Goal: Transaction & Acquisition: Book appointment/travel/reservation

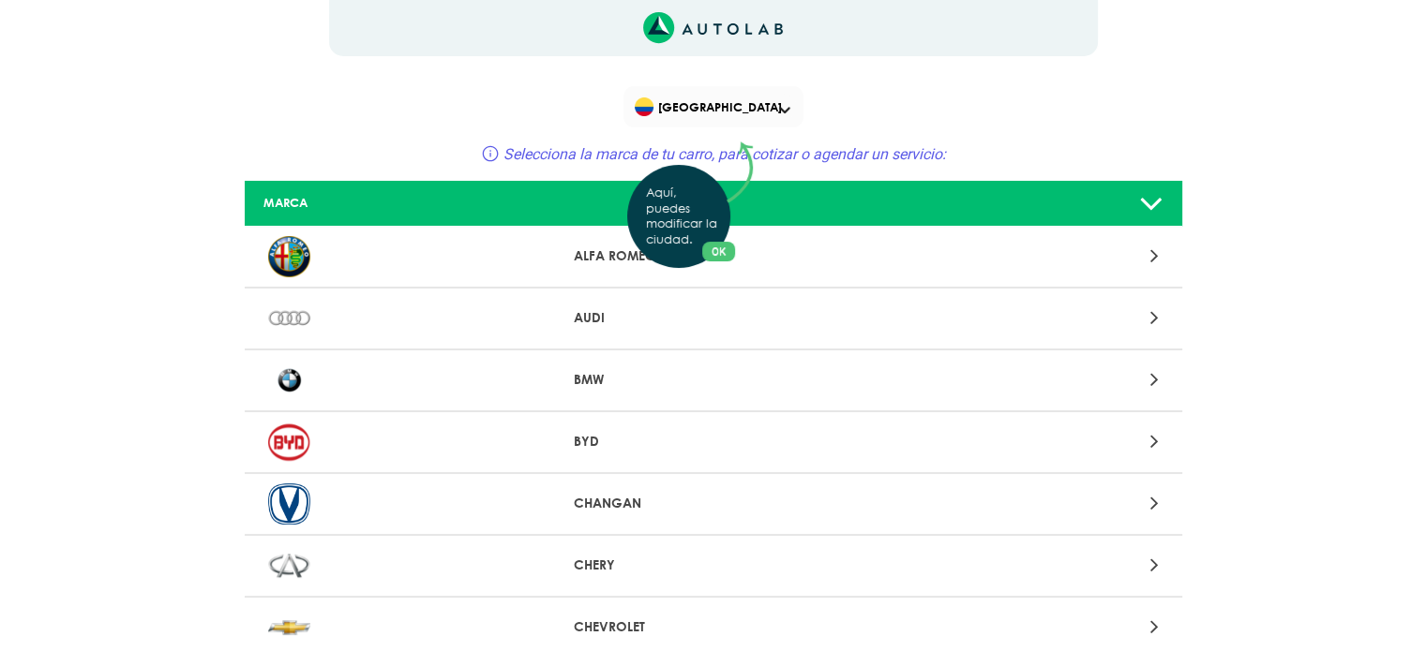
click at [986, 153] on div "Aquí, puedes modificar la ciudad. OK .aex,.bex{fill:none!important;stroke:#50c4…" at bounding box center [713, 325] width 1426 height 651
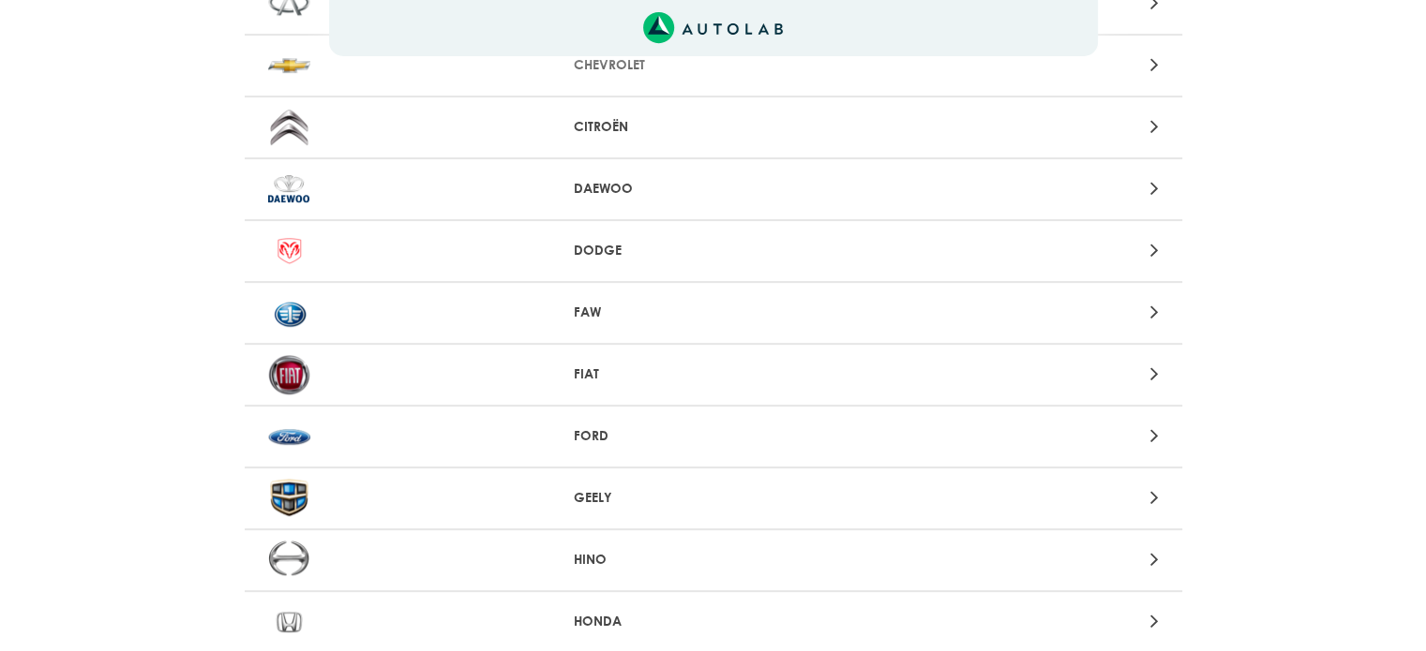
scroll to position [750, 0]
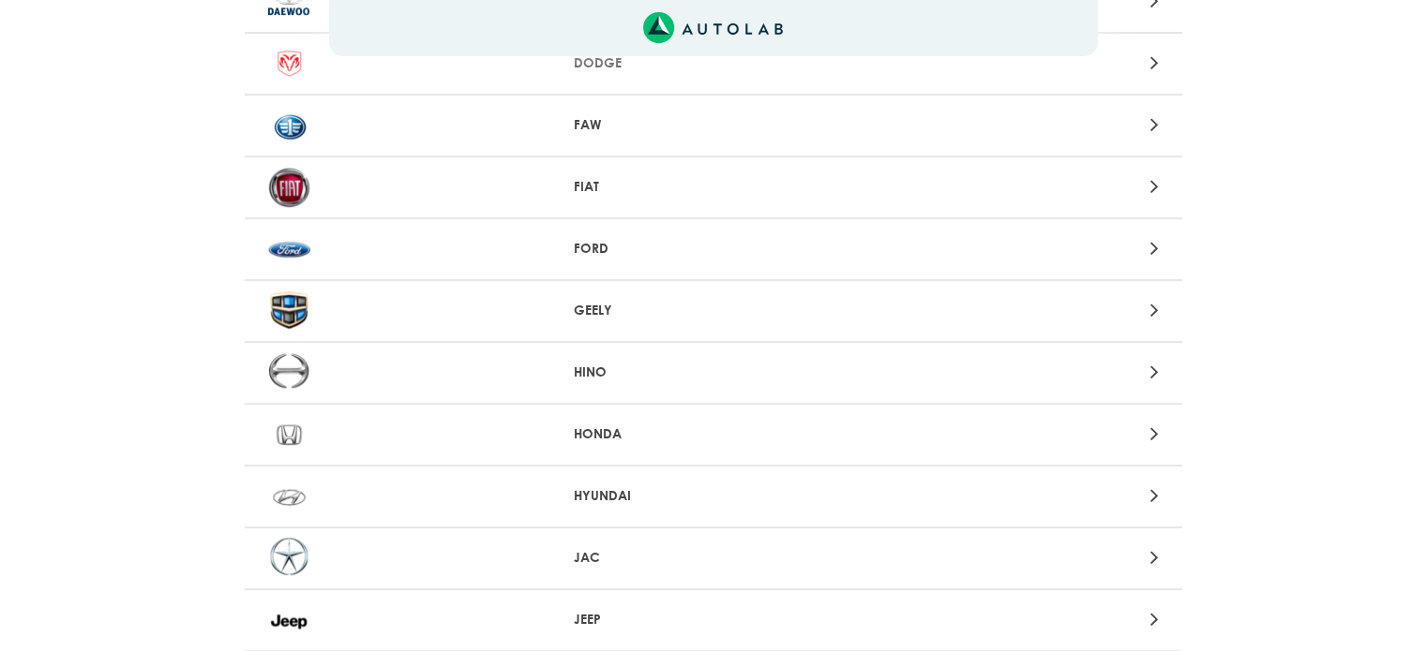
click at [959, 254] on div at bounding box center [1019, 248] width 306 height 25
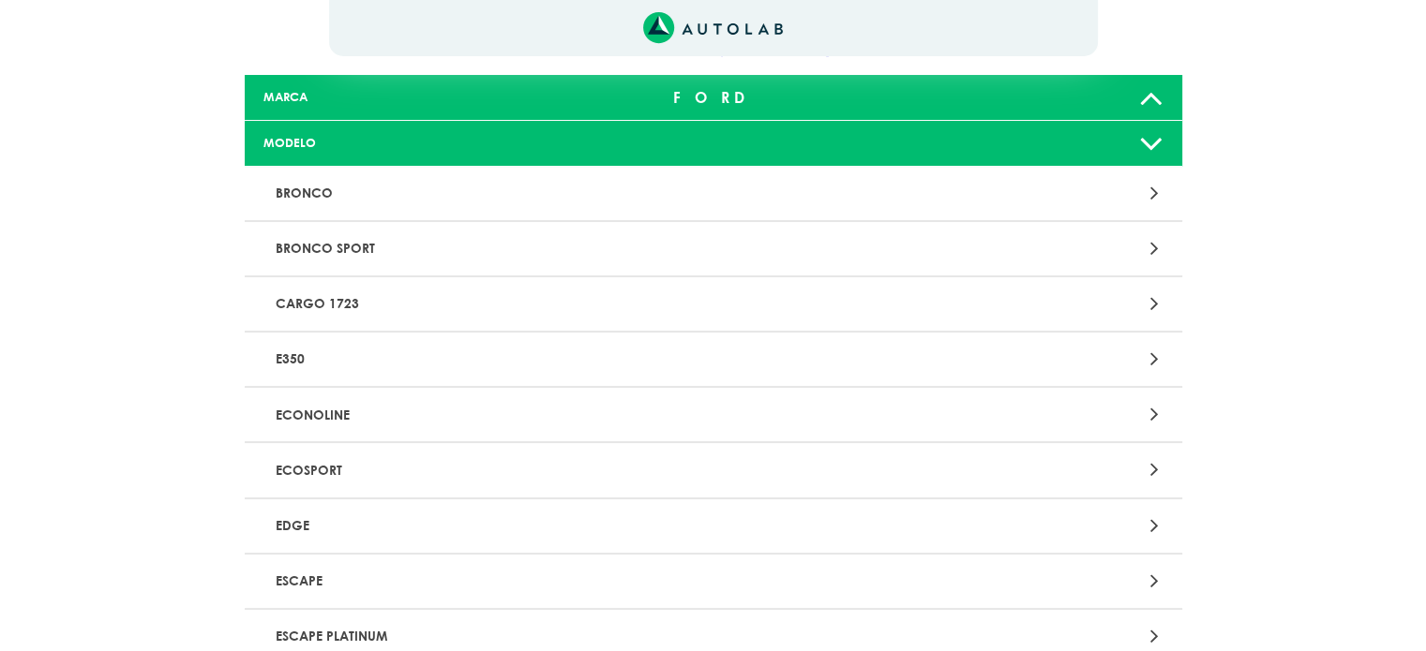
scroll to position [187, 0]
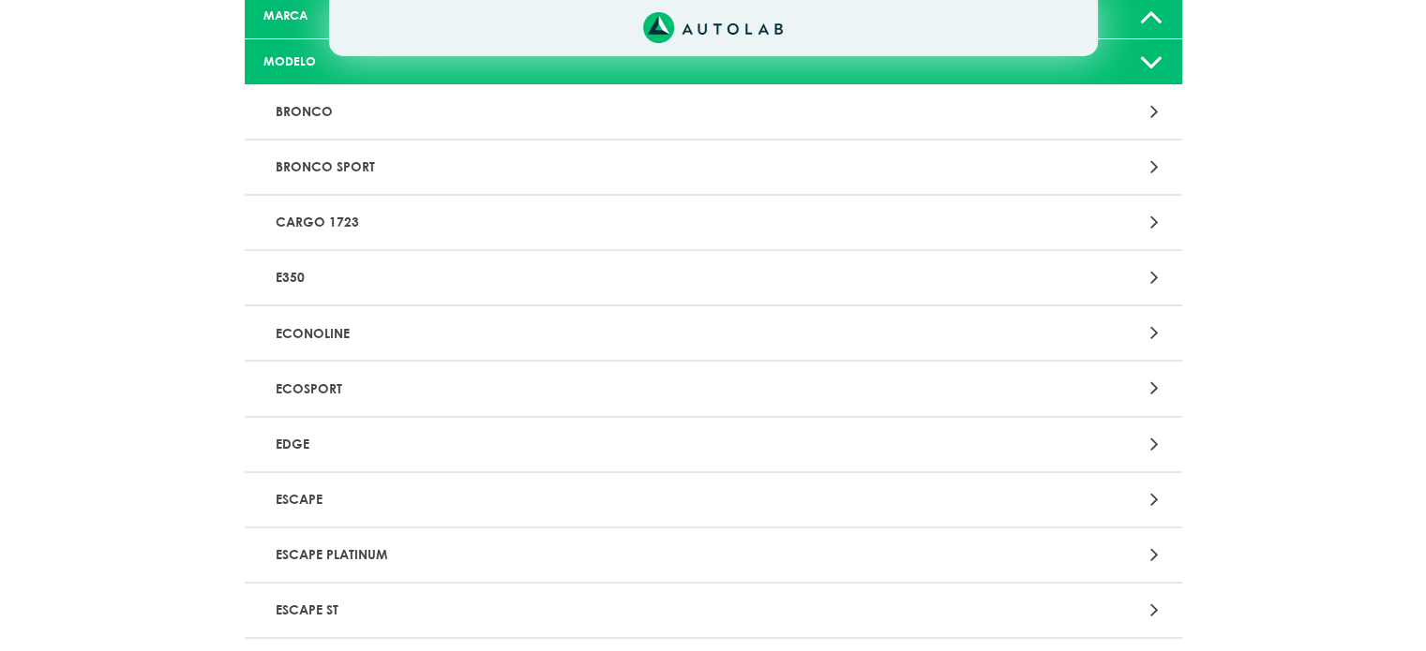
click at [416, 395] on p "ECOSPORT" at bounding box center [560, 388] width 584 height 35
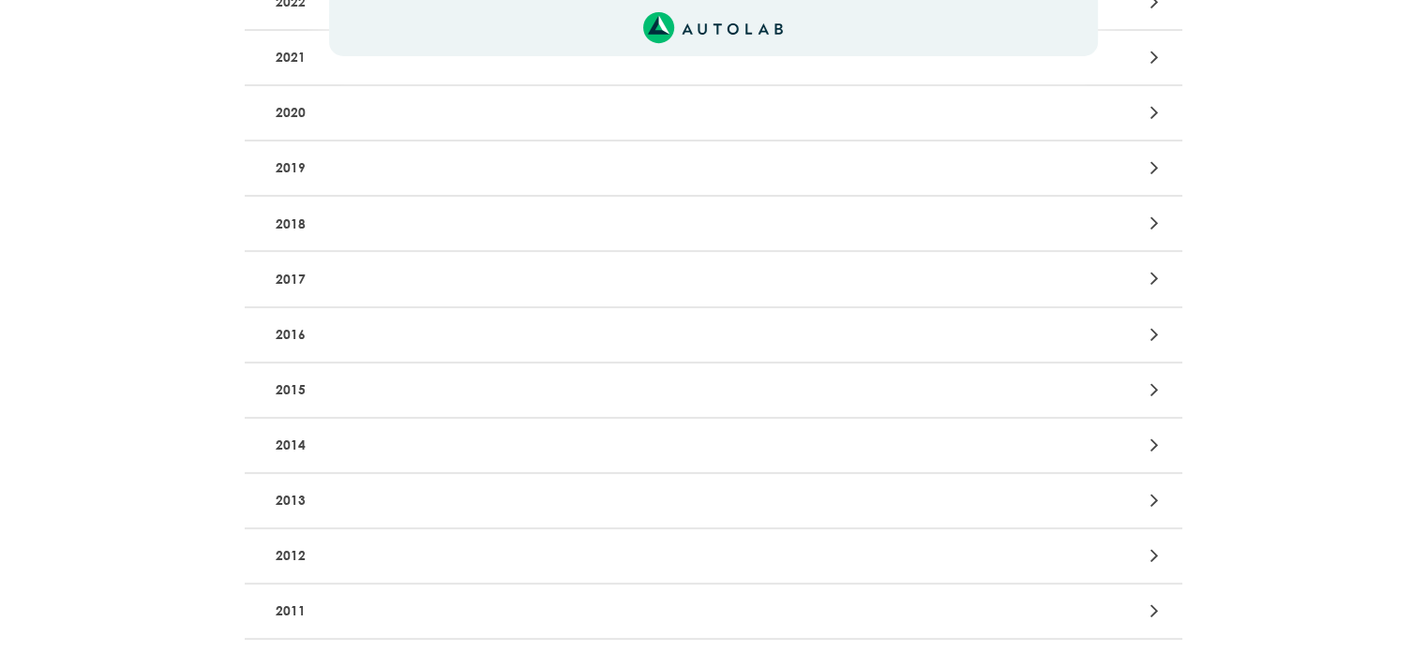
scroll to position [375, 0]
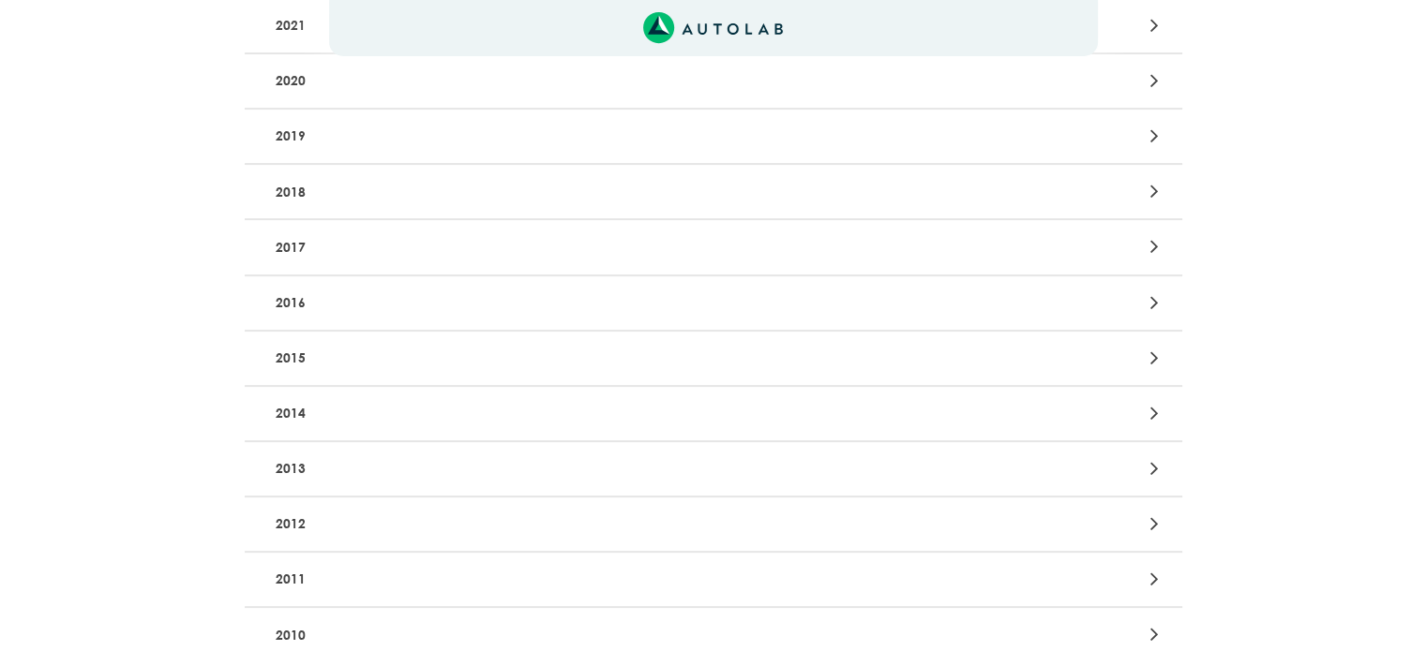
click at [381, 403] on p "2014" at bounding box center [560, 413] width 584 height 35
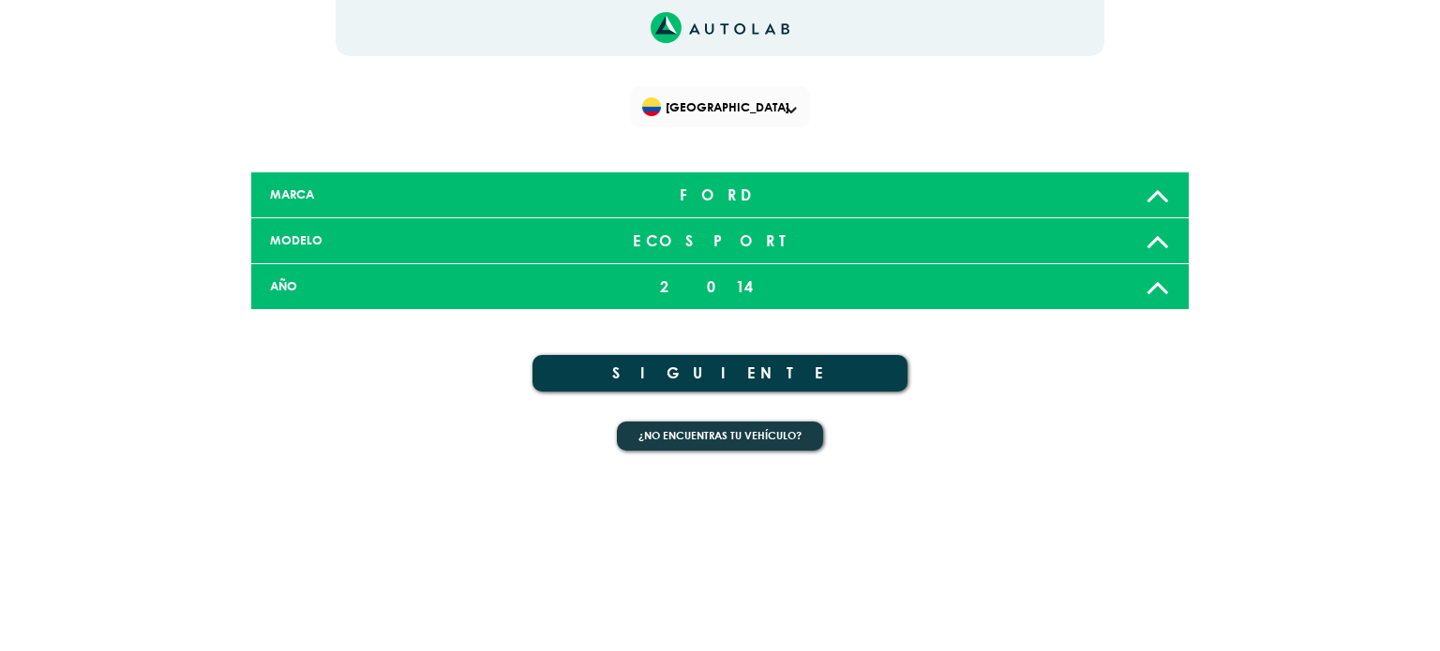
click at [815, 373] on button "SIGUIENTE" at bounding box center [719, 373] width 375 height 37
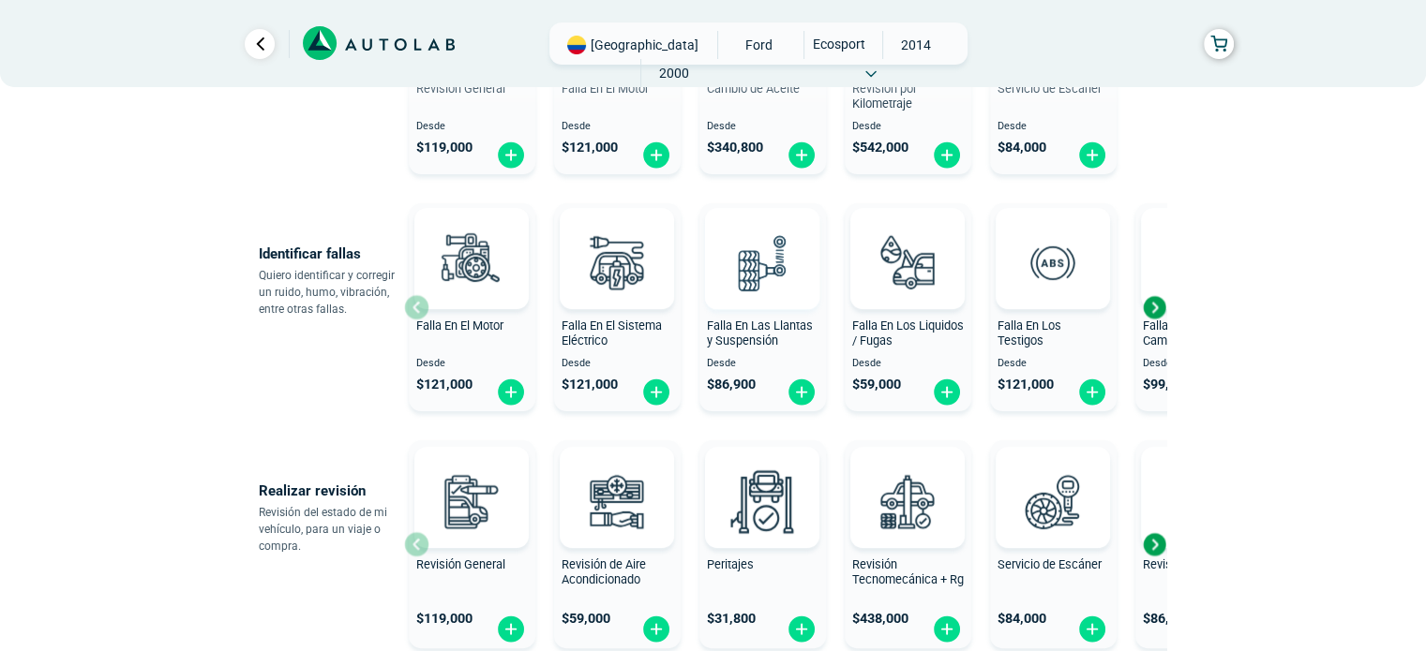
scroll to position [375, 0]
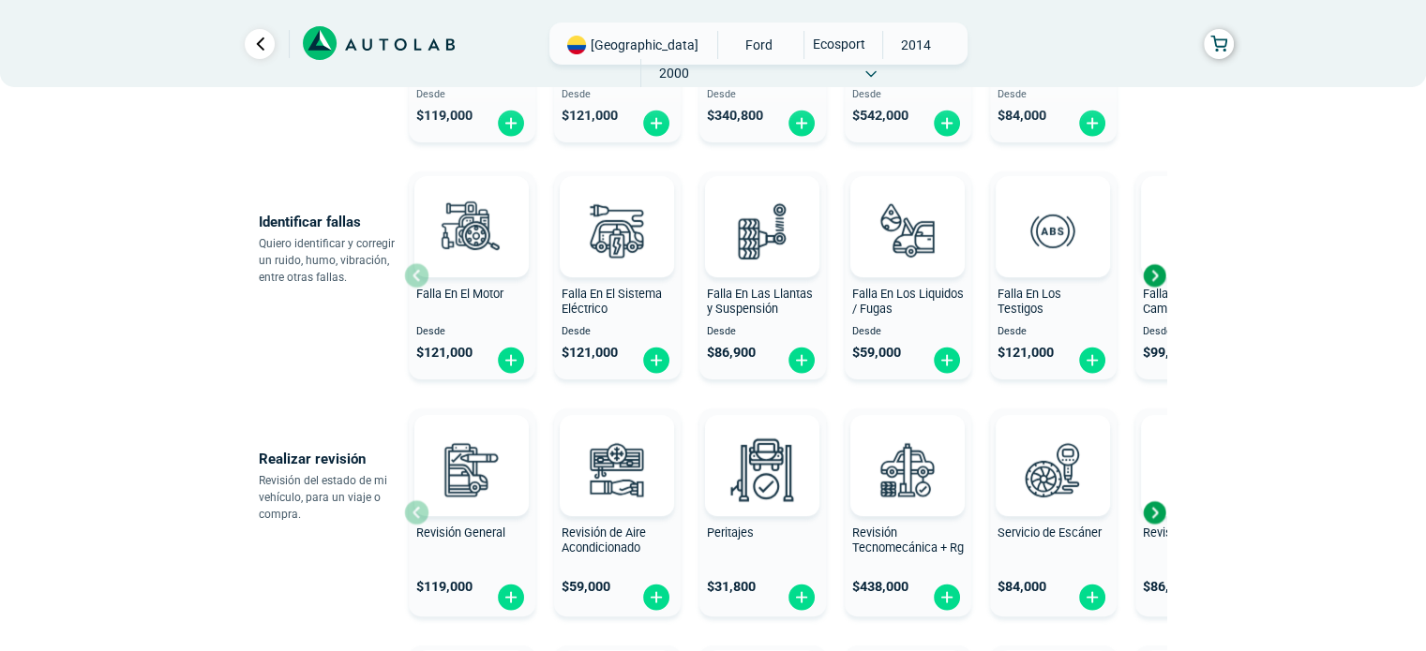
click at [1156, 281] on div "Next slide" at bounding box center [1154, 276] width 28 height 28
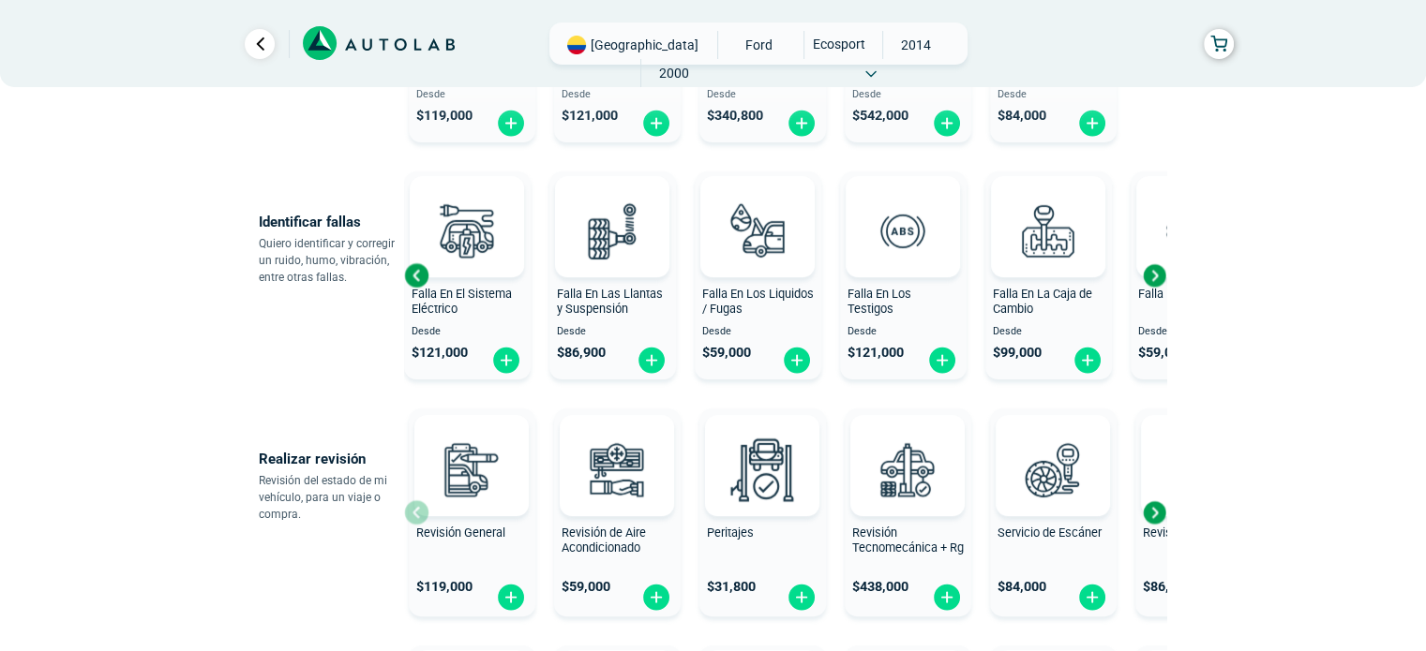
click at [1156, 281] on div "Next slide" at bounding box center [1154, 276] width 28 height 28
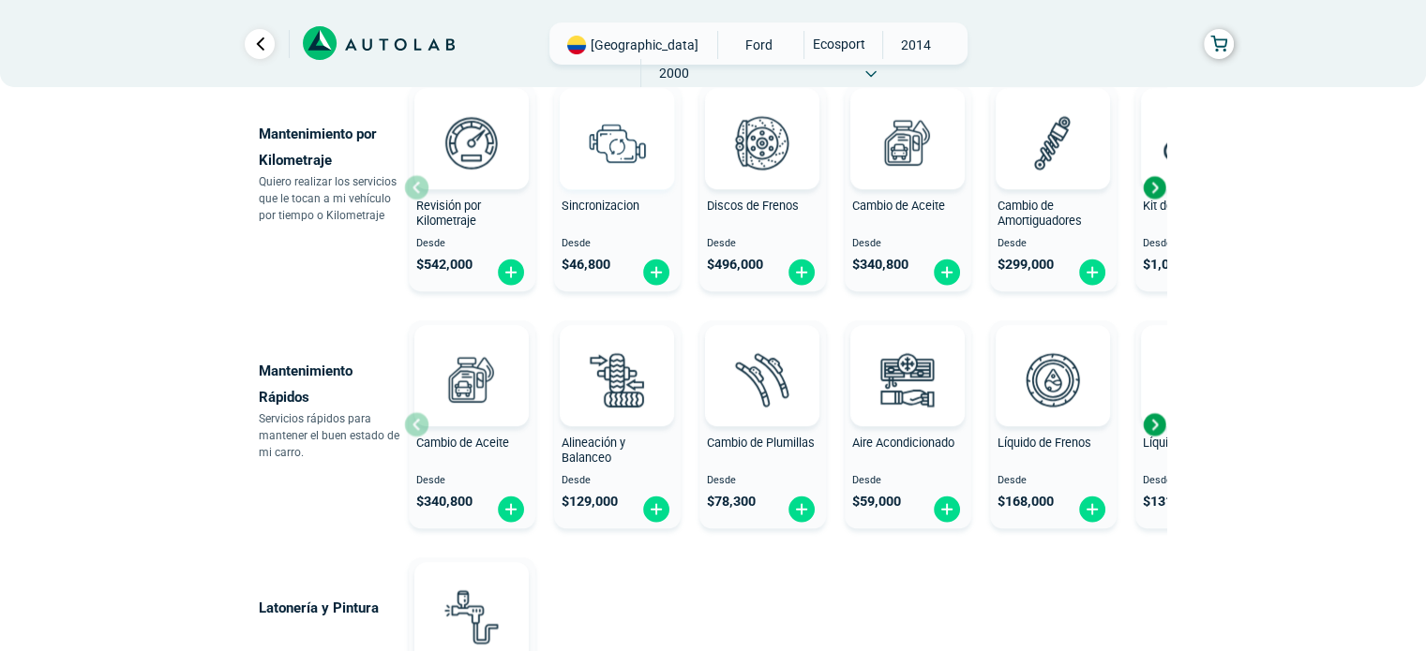
scroll to position [1125, 0]
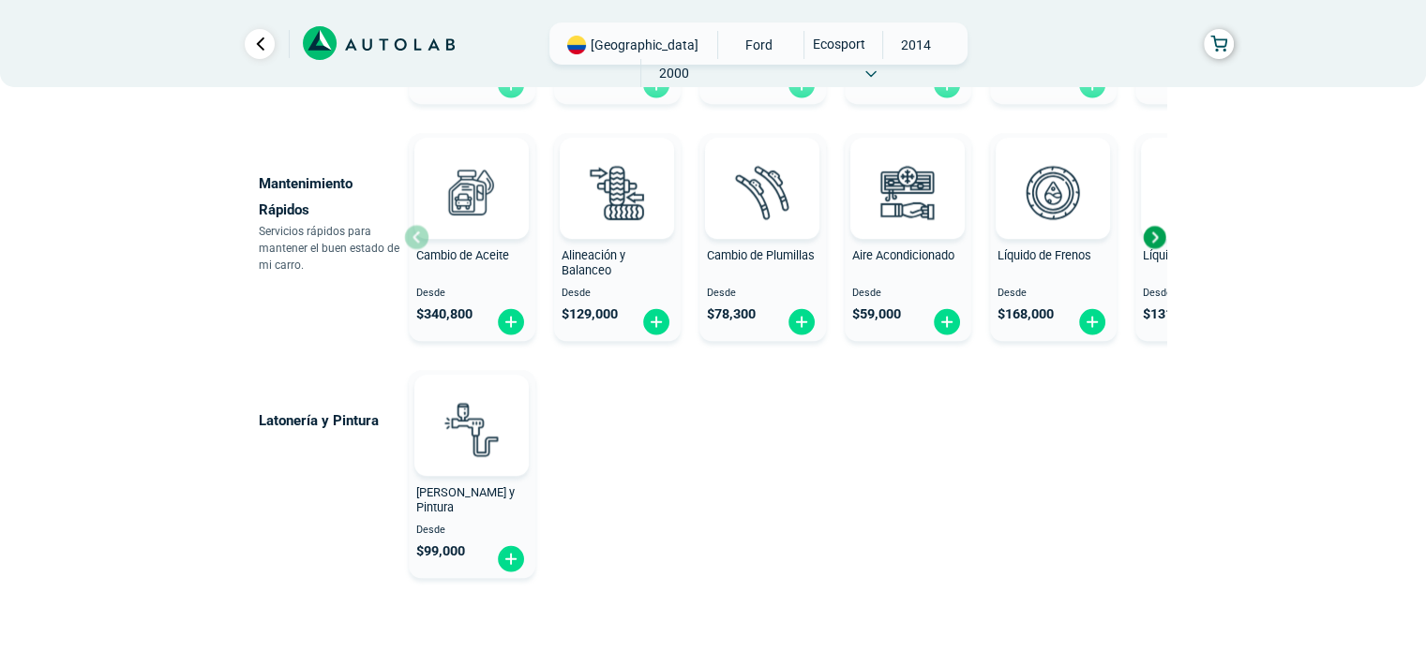
click at [1145, 240] on div "Next slide" at bounding box center [1154, 237] width 28 height 28
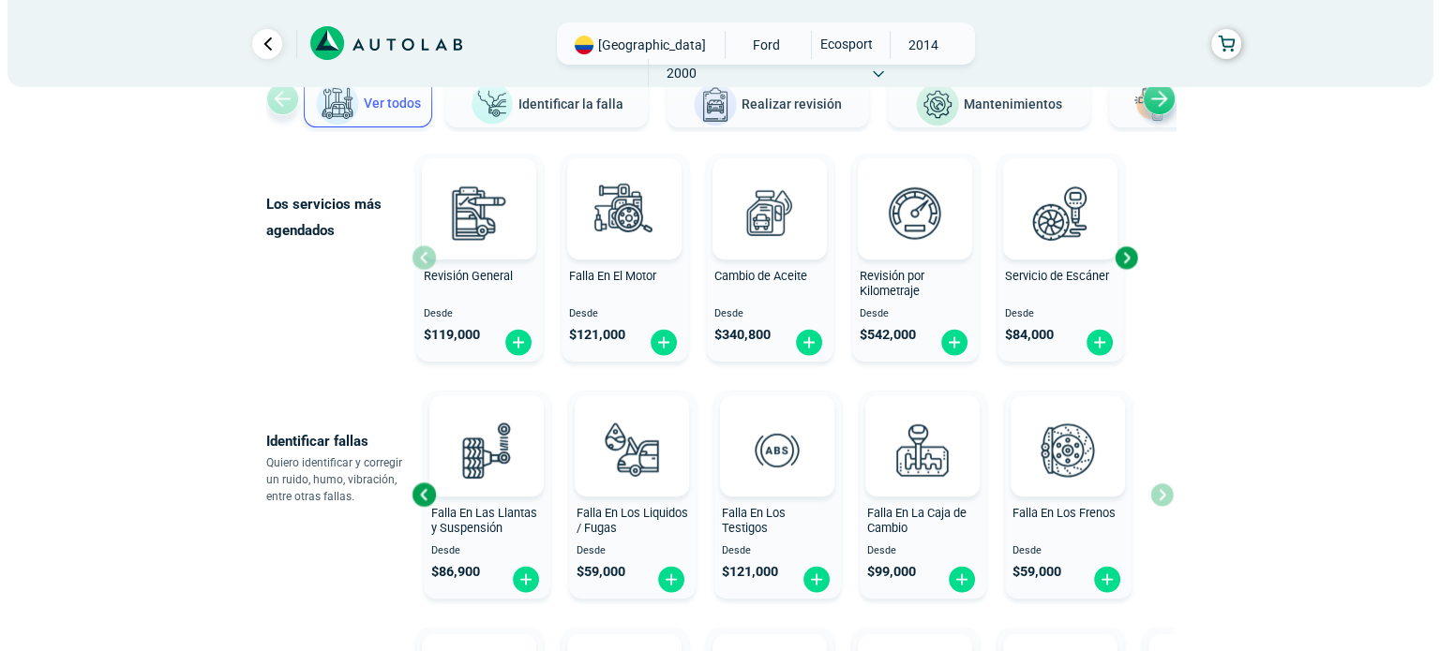
scroll to position [187, 0]
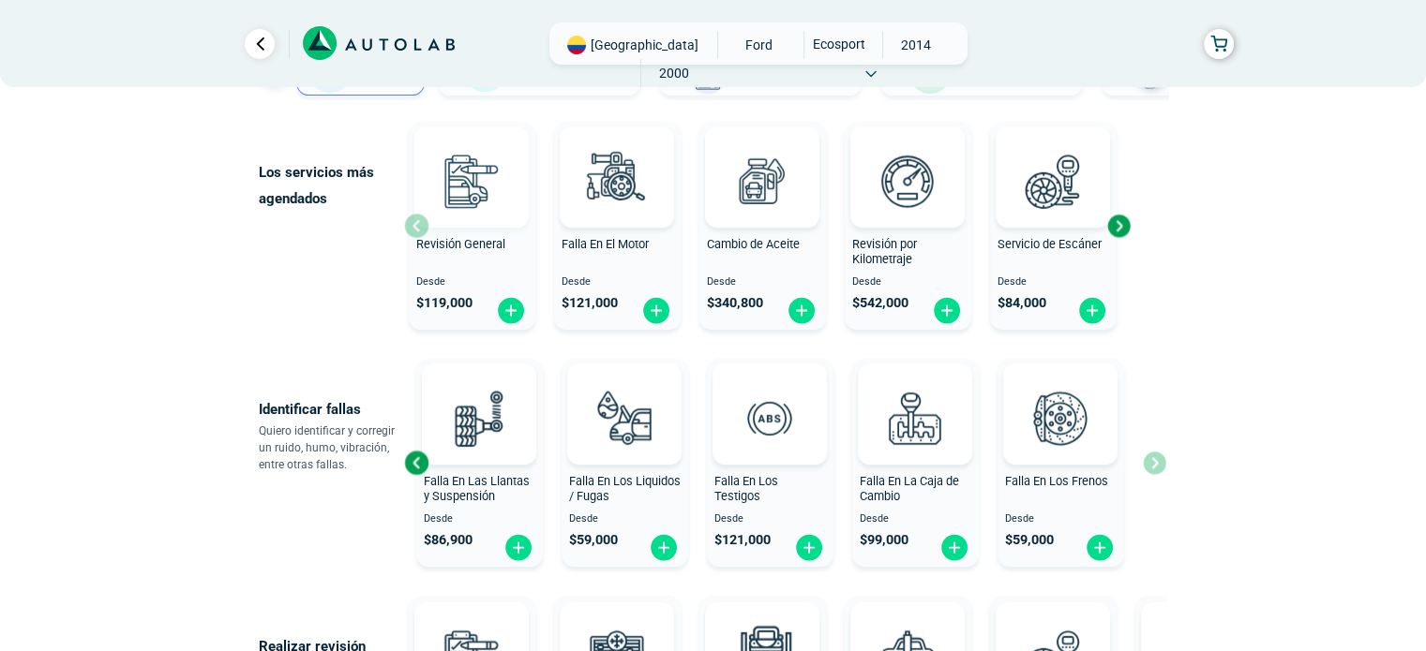
click at [478, 187] on img at bounding box center [471, 181] width 82 height 82
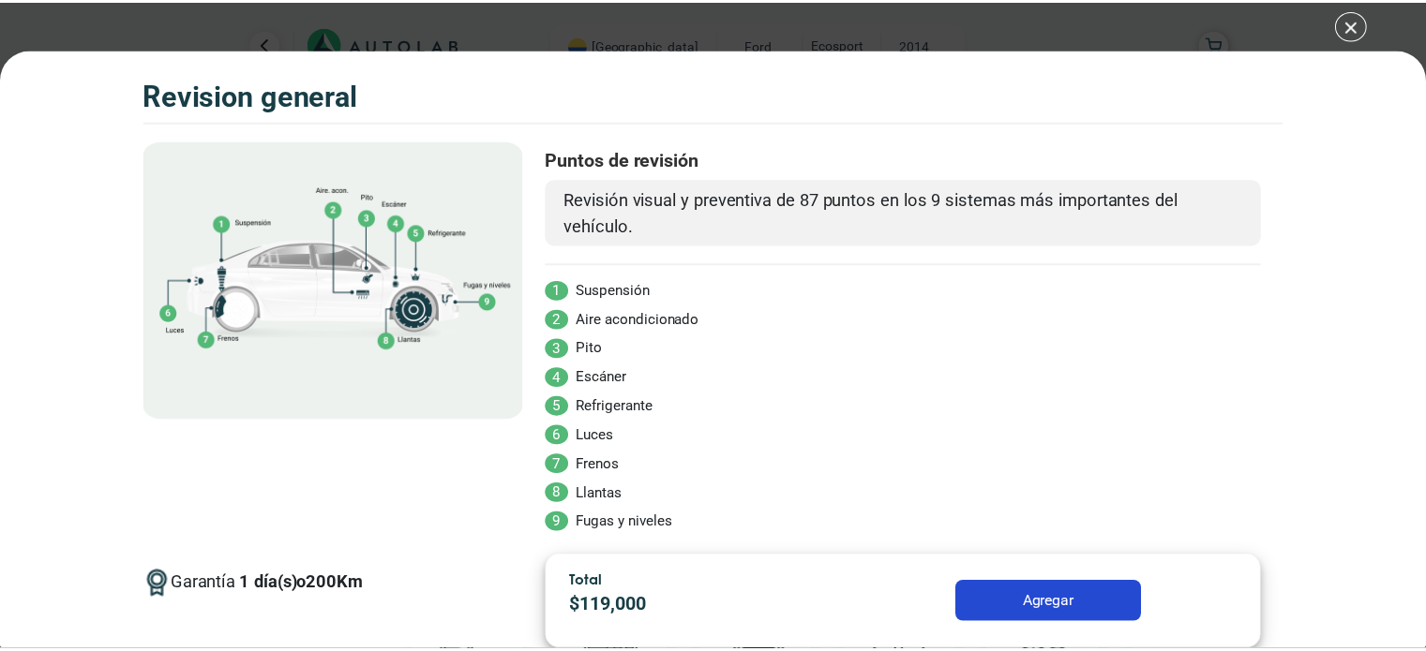
scroll to position [82, 0]
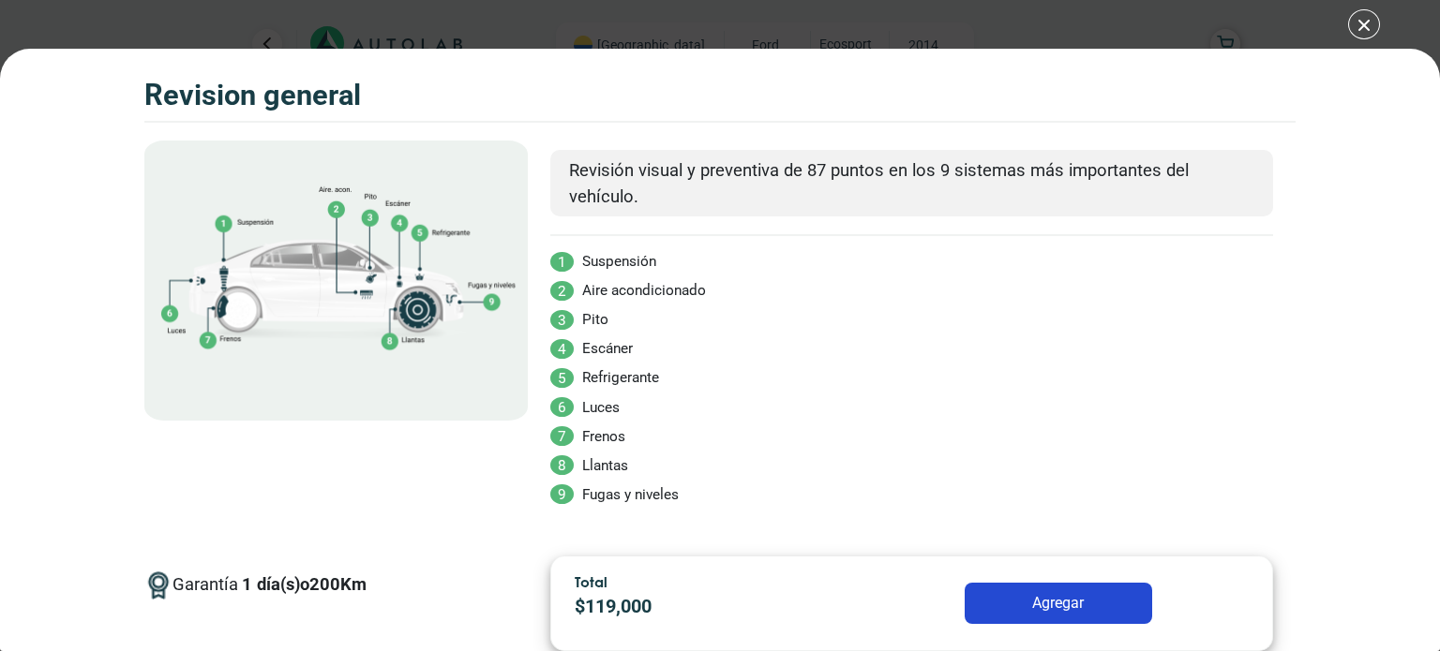
click at [1058, 613] on button "Agregar" at bounding box center [1057, 603] width 187 height 41
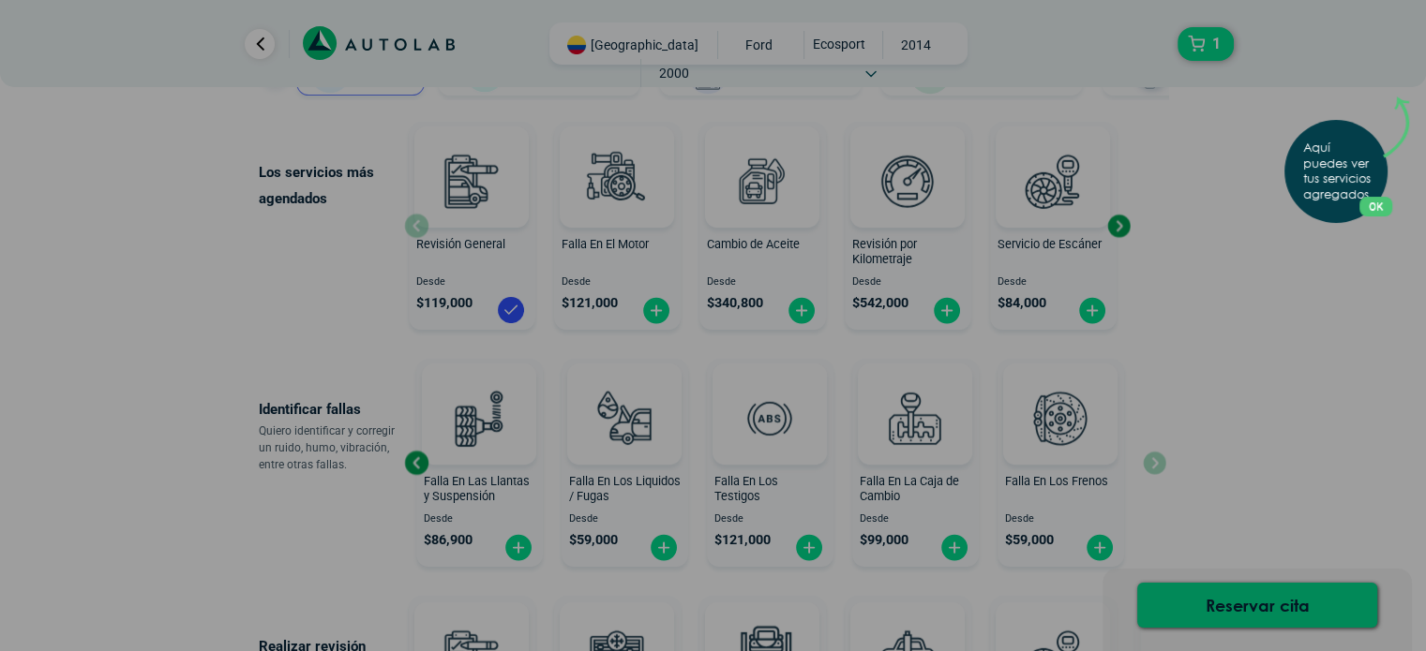
click at [1379, 206] on button "OK" at bounding box center [1375, 207] width 33 height 20
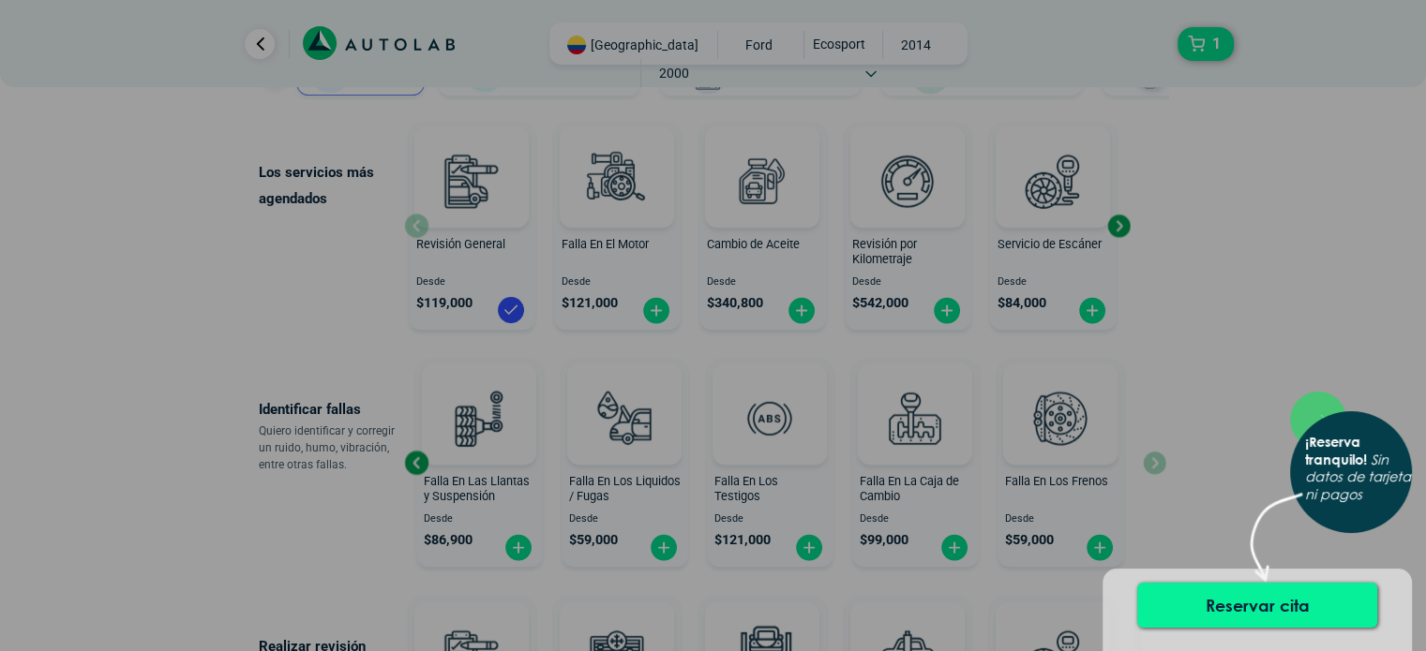
click at [1286, 614] on button "Reservar cita" at bounding box center [1257, 605] width 240 height 45
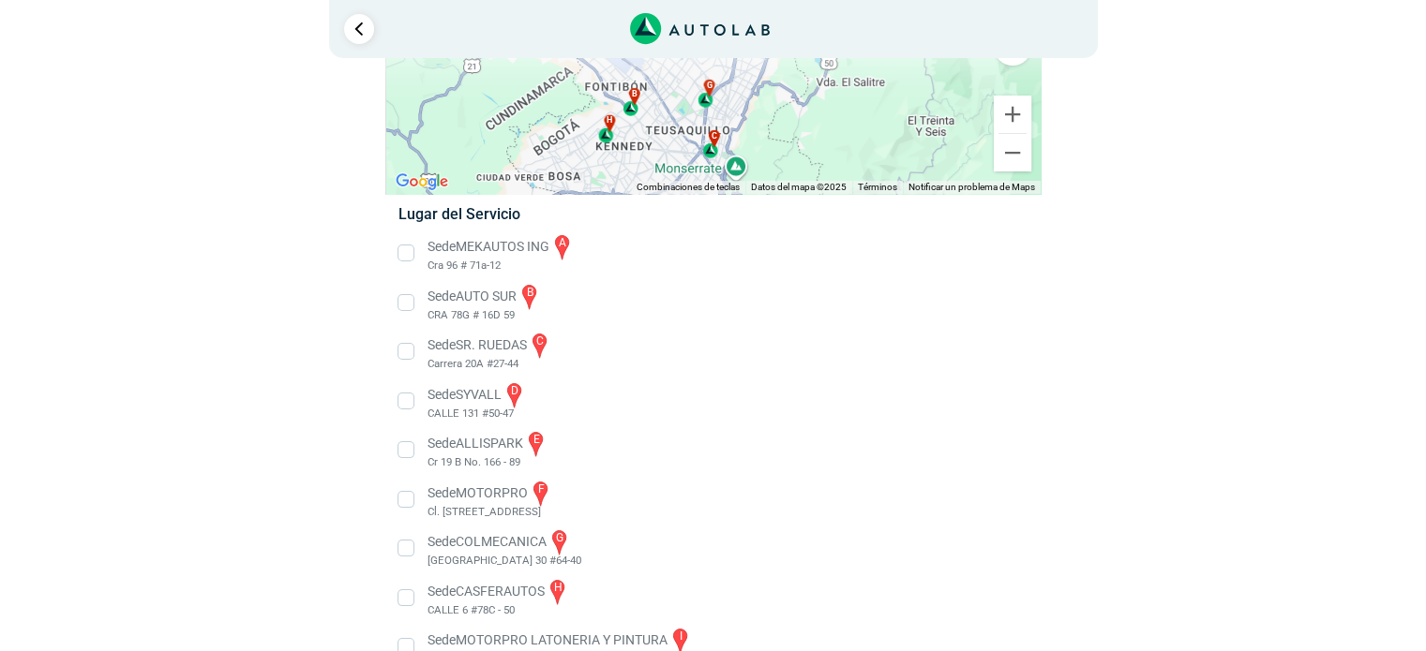
scroll to position [229, 0]
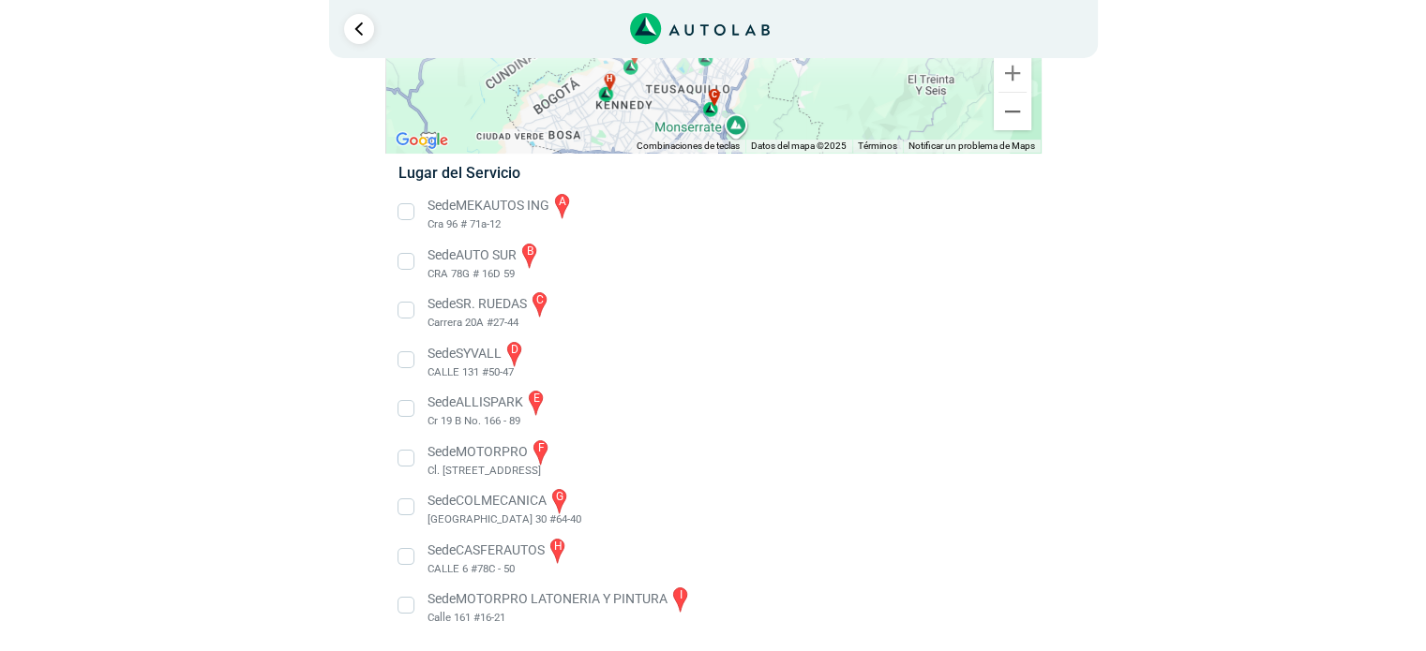
click at [405, 408] on li "Sede ALLISPARK e Cr 19 B No. 166 - 89" at bounding box center [712, 409] width 657 height 42
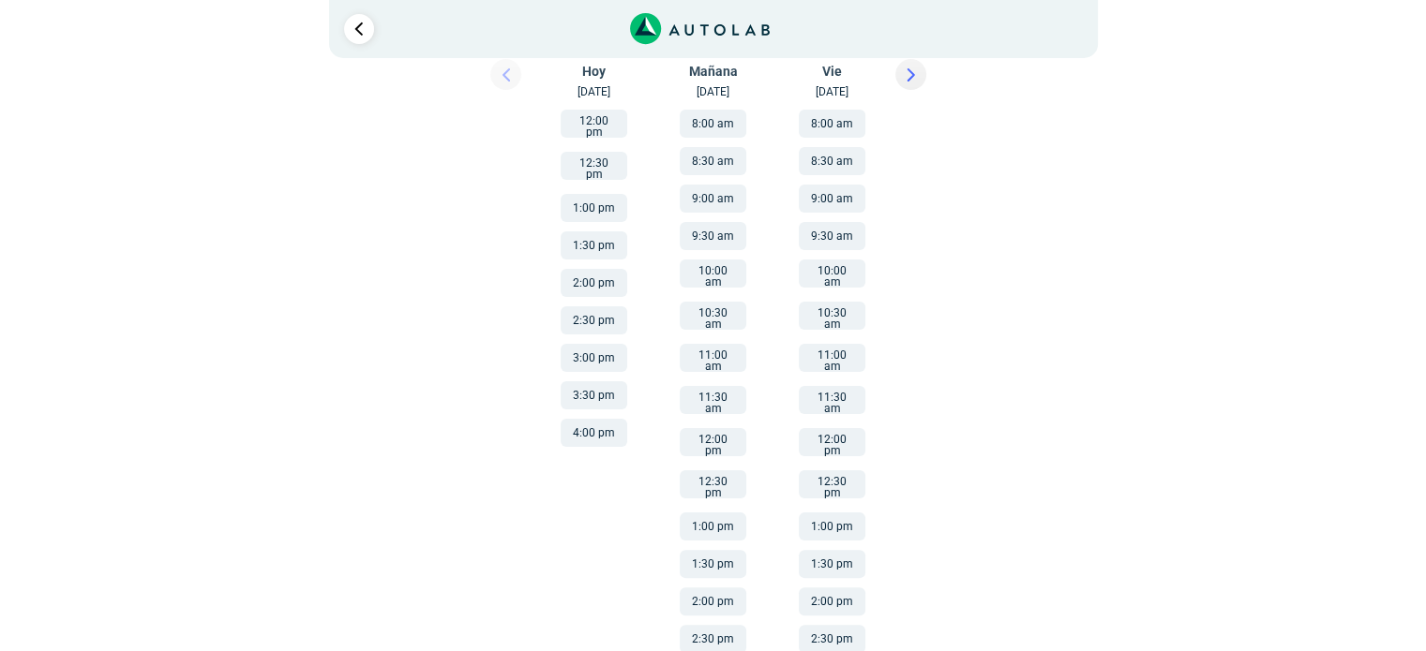
scroll to position [375, 0]
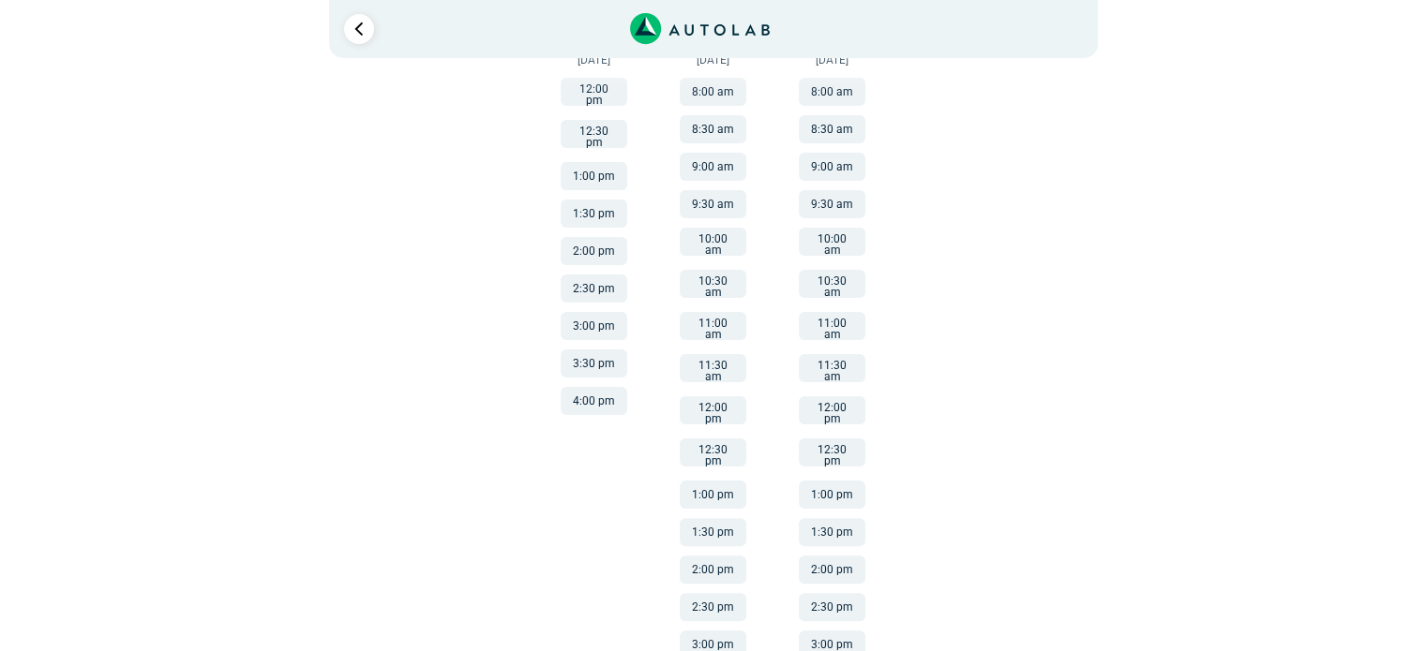
click at [593, 237] on button "2:00 pm" at bounding box center [593, 251] width 67 height 28
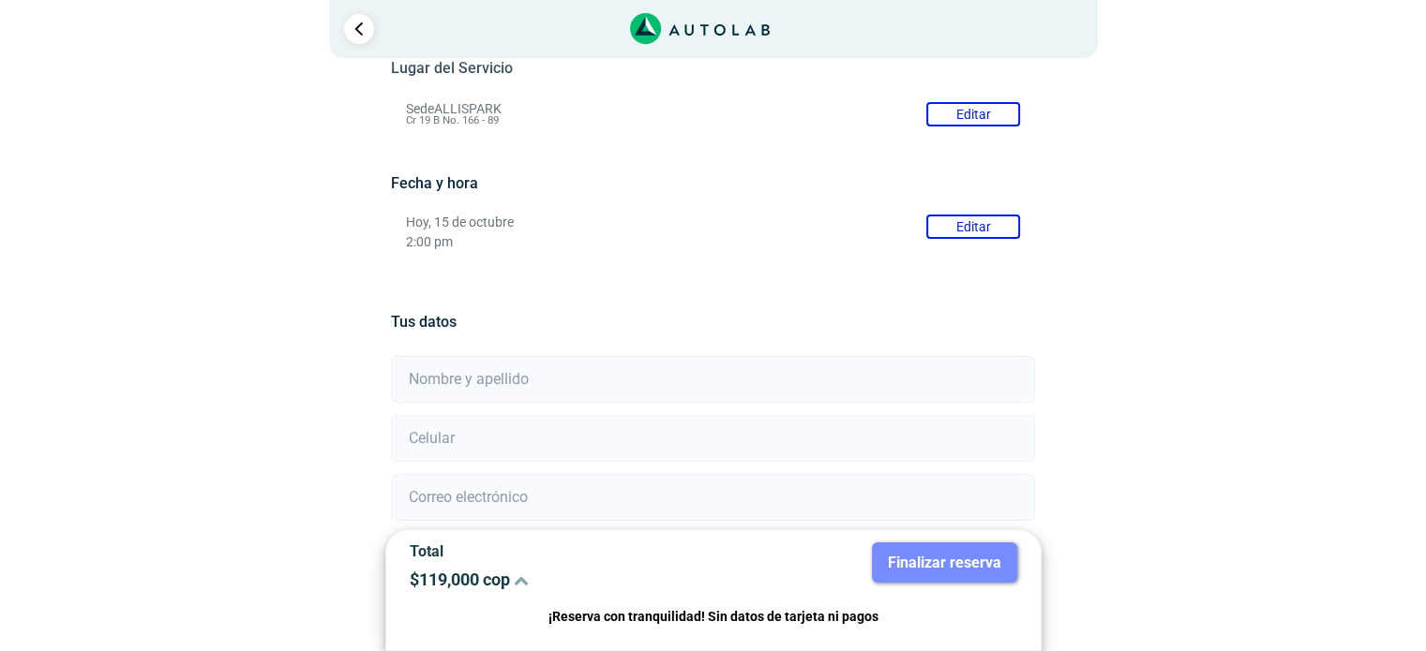
scroll to position [366, 0]
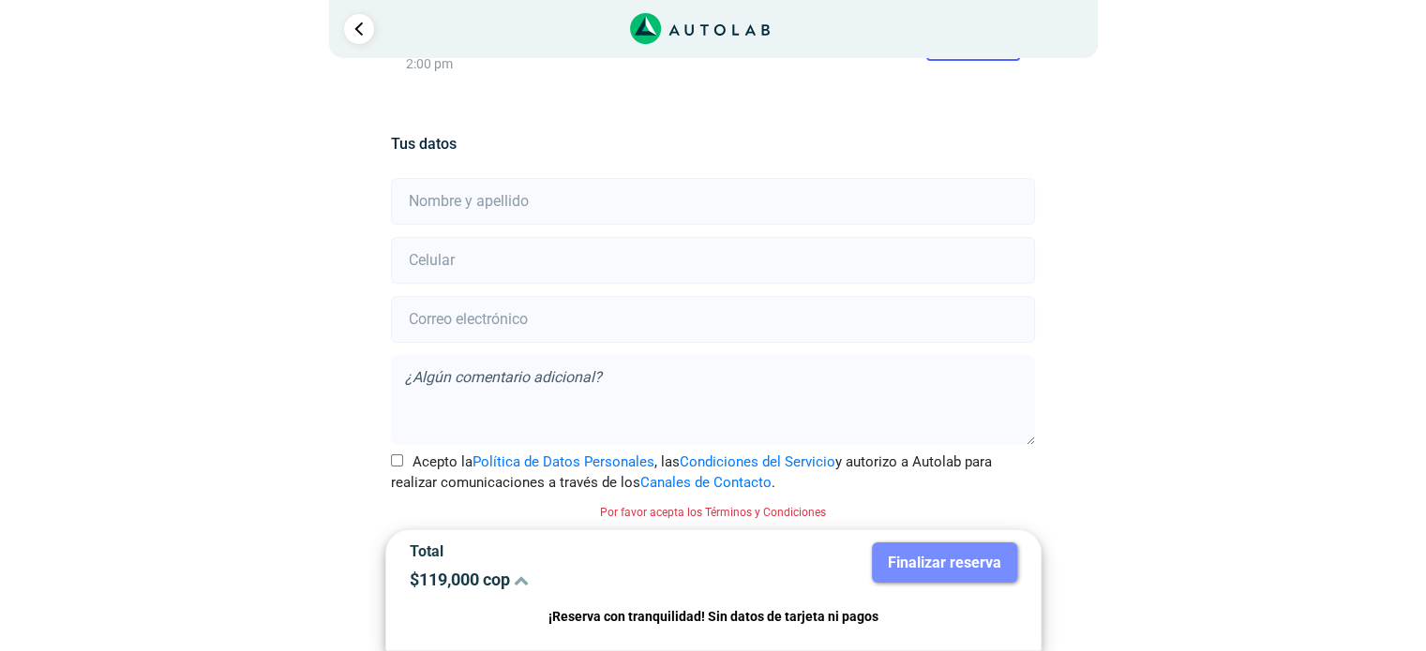
click at [546, 212] on input "text" at bounding box center [713, 201] width 644 height 47
type input "[PERSON_NAME]"
type input "[EMAIL_ADDRESS][DOMAIN_NAME]"
click at [609, 378] on textarea at bounding box center [713, 400] width 644 height 90
click at [396, 456] on input "Acepto la Política de Datos Personales , las Condiciones del Servicio y autoriz…" at bounding box center [397, 461] width 12 height 12
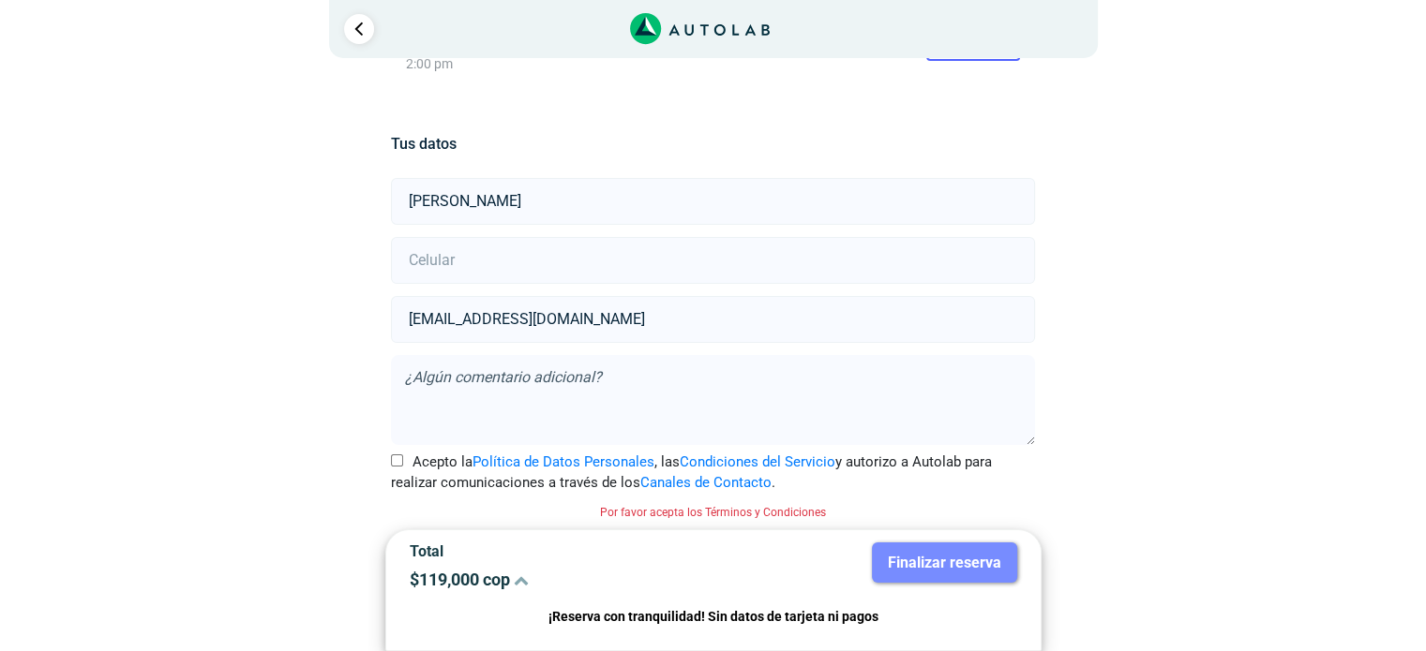
checkbox input "true"
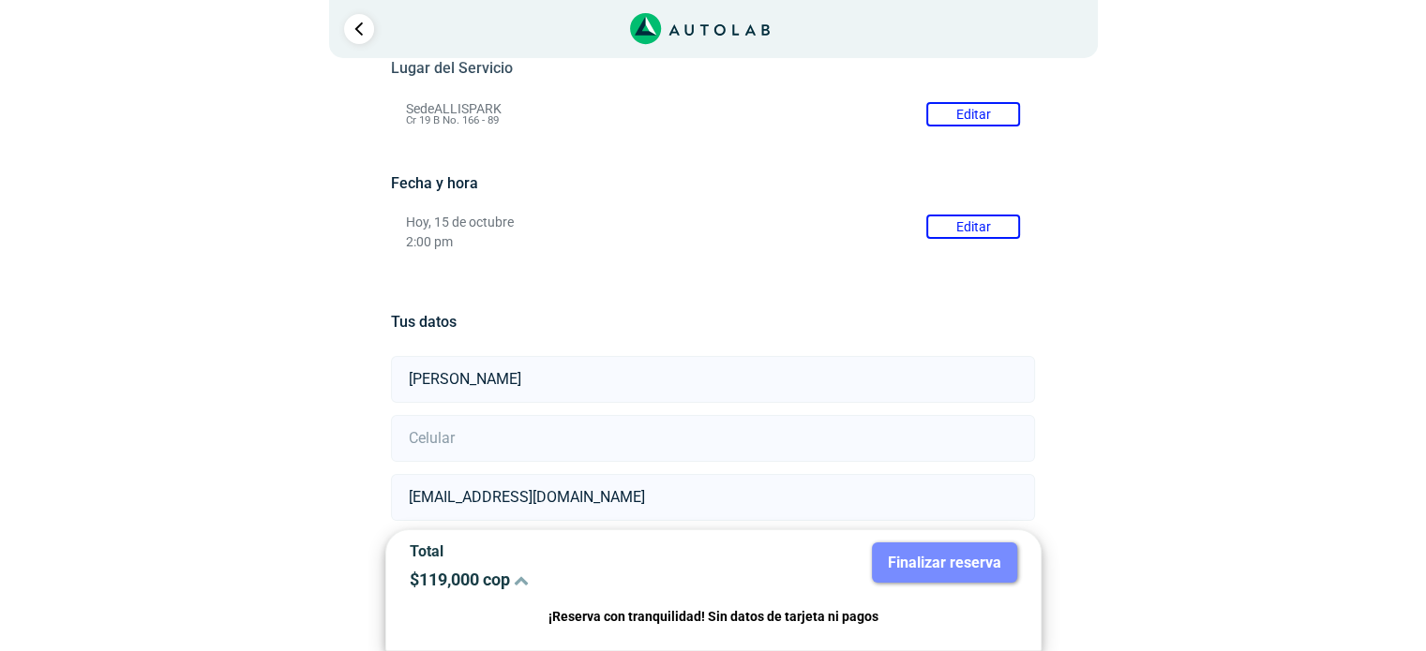
scroll to position [341, 0]
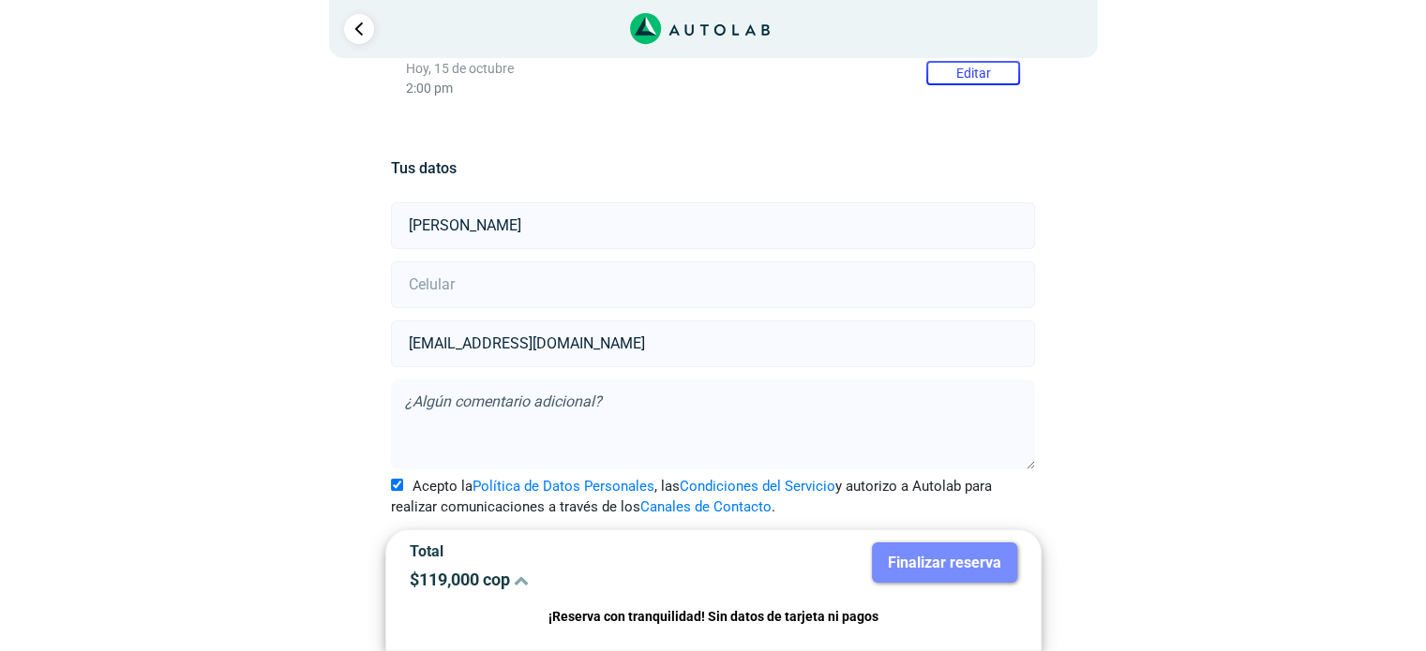
click at [418, 280] on input "number" at bounding box center [713, 285] width 644 height 47
type input "3144637757"
click at [1095, 325] on div "Llevo mi carro [GEOGRAPHIC_DATA] ← Mover a la izquierda → Mover a la derecha ↑ …" at bounding box center [713, 196] width 909 height 913
click at [964, 552] on button "Finalizar reserva" at bounding box center [944, 563] width 145 height 40
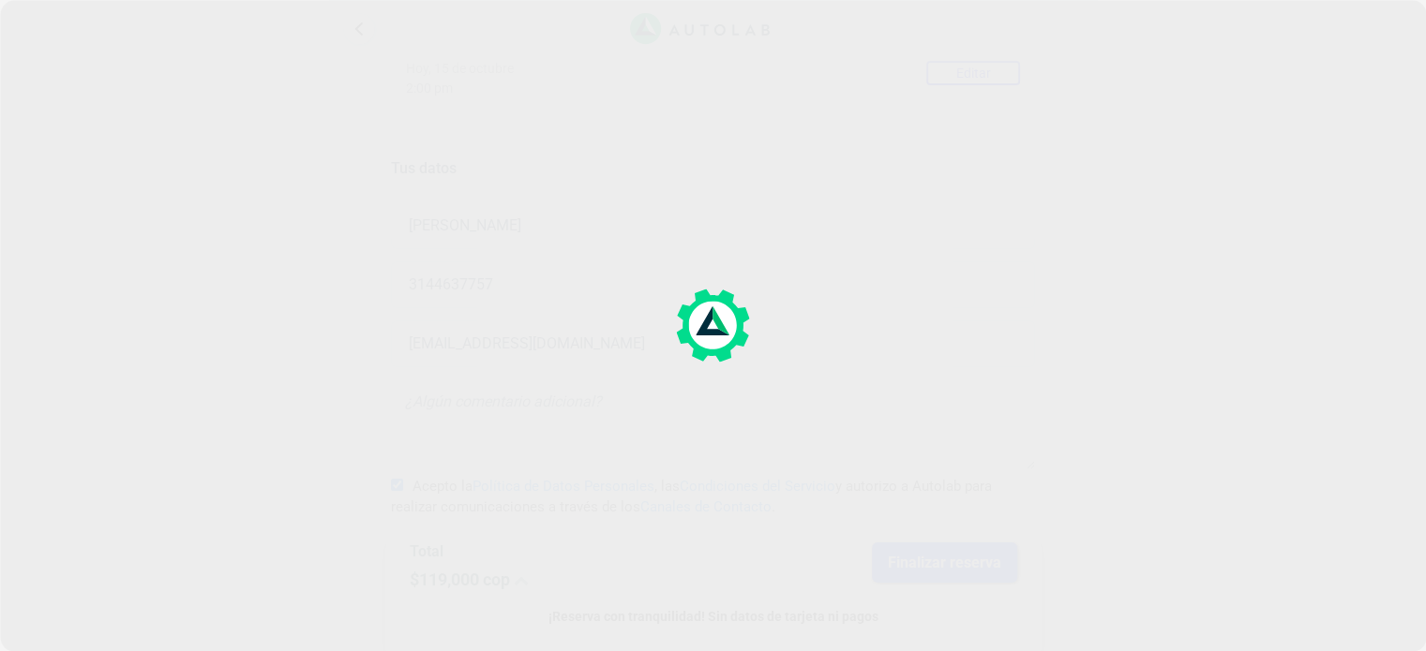
scroll to position [0, 0]
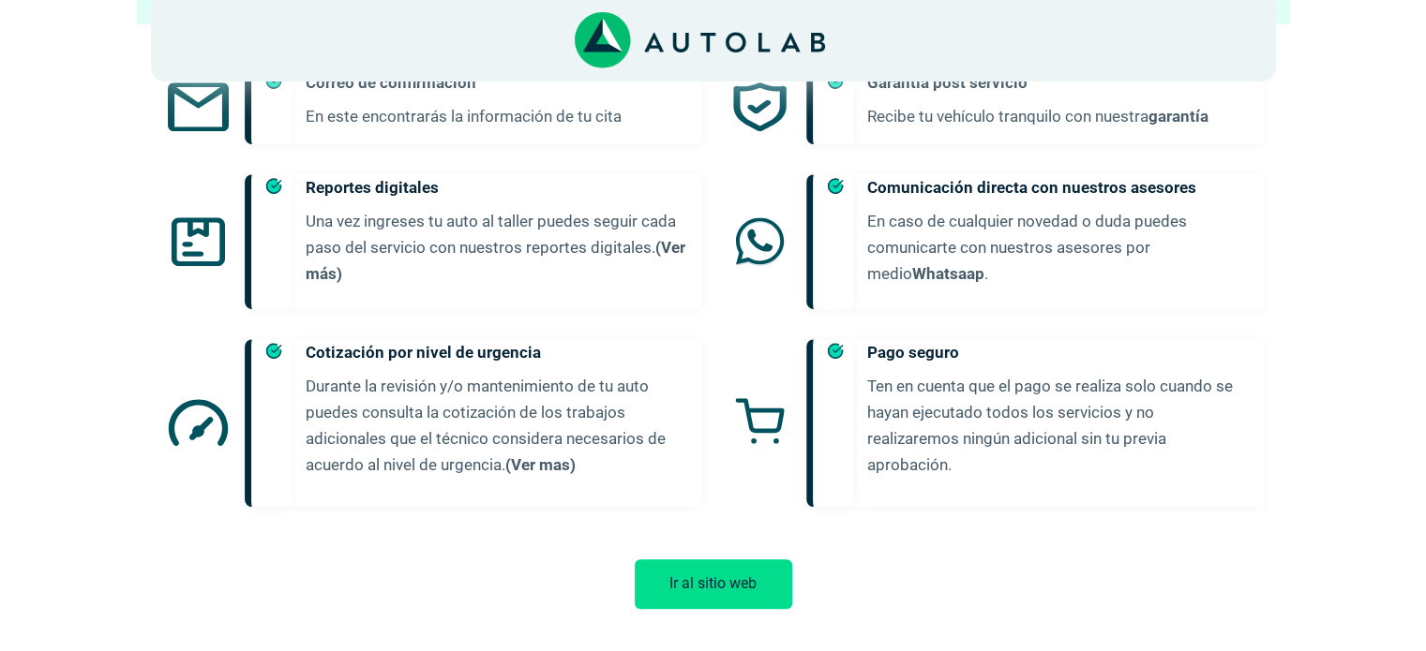
scroll to position [869, 0]
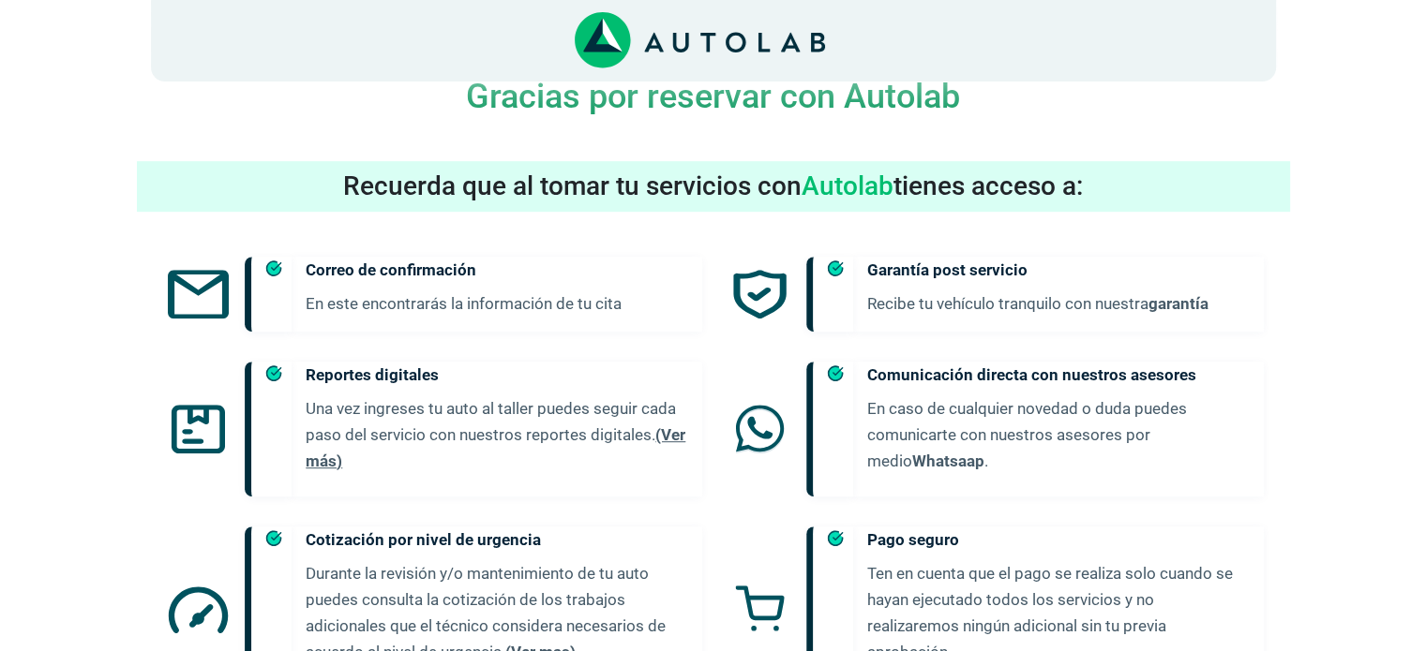
click at [684, 426] on link "(Ver más)" at bounding box center [496, 448] width 380 height 45
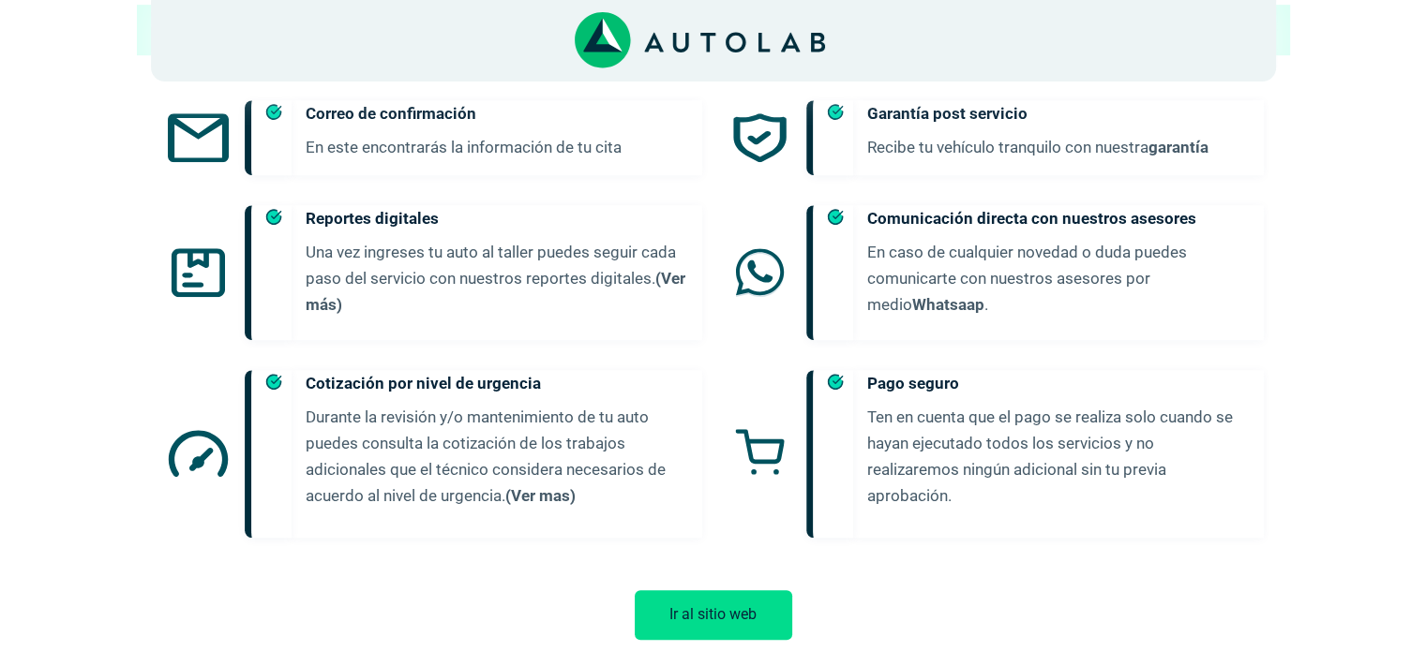
scroll to position [1056, 0]
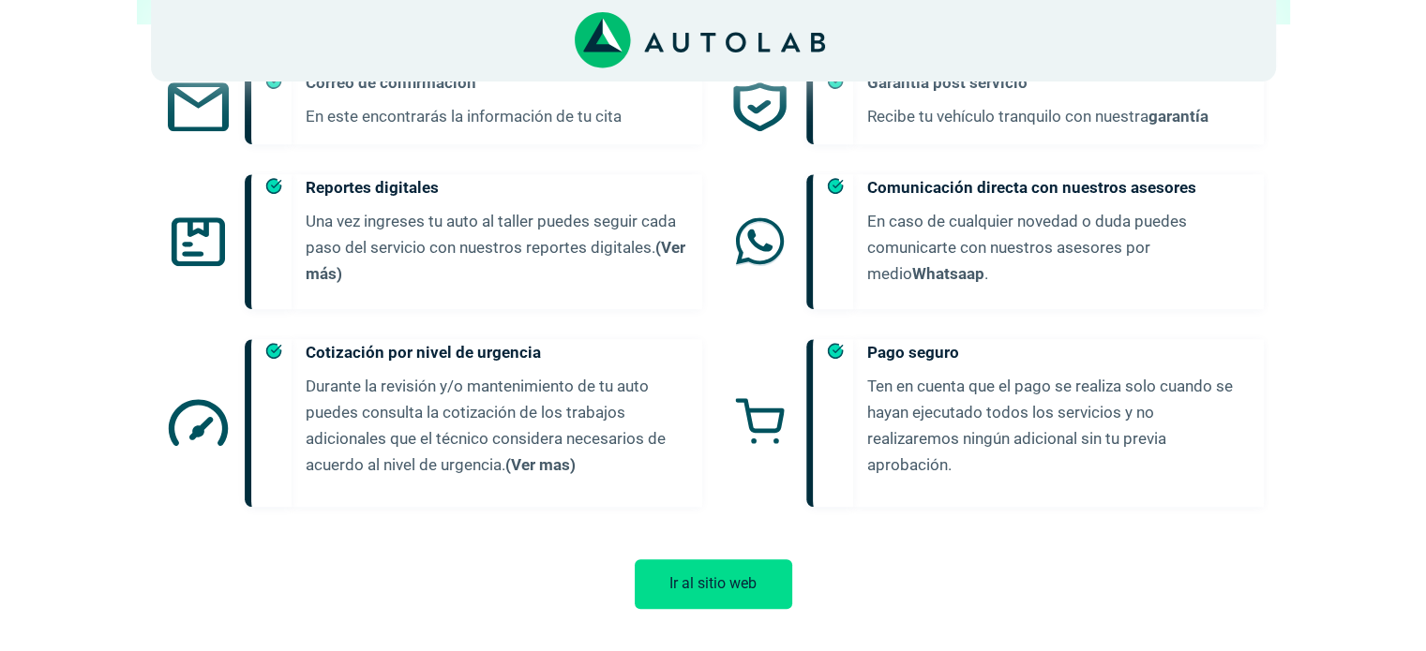
click at [748, 560] on button "Ir al sitio web" at bounding box center [713, 585] width 157 height 50
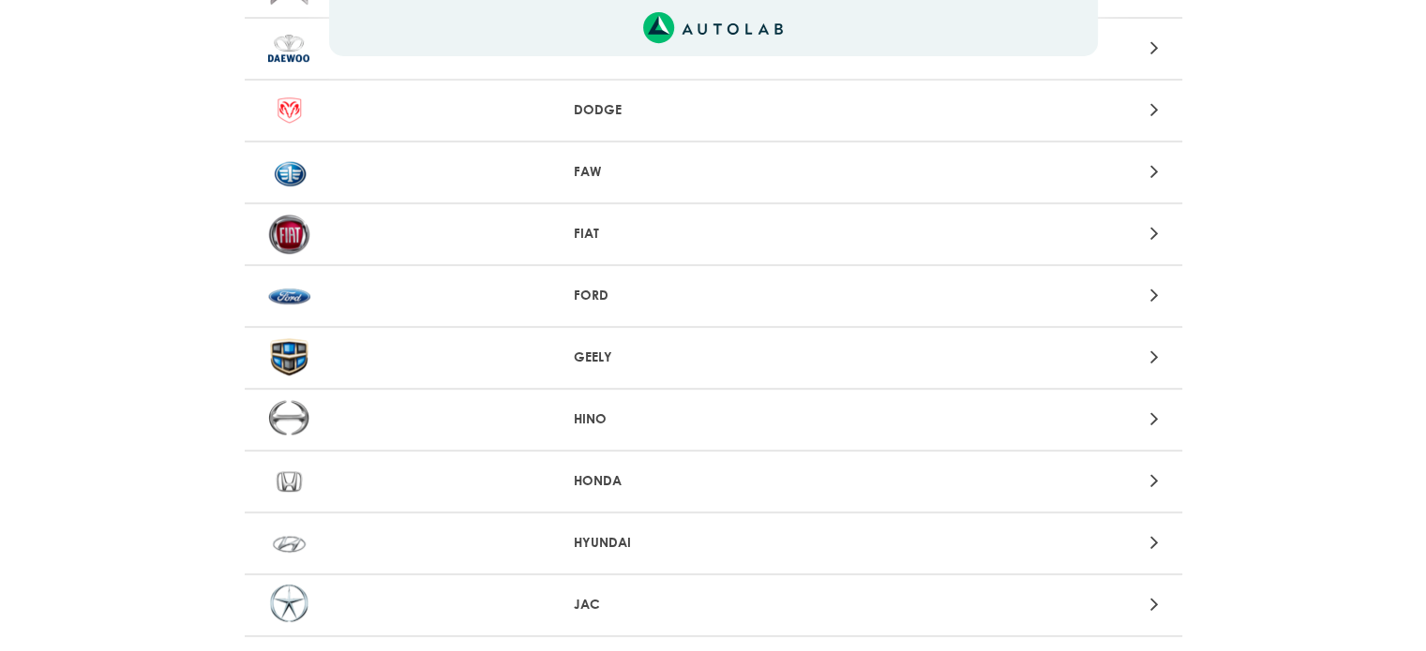
scroll to position [750, 0]
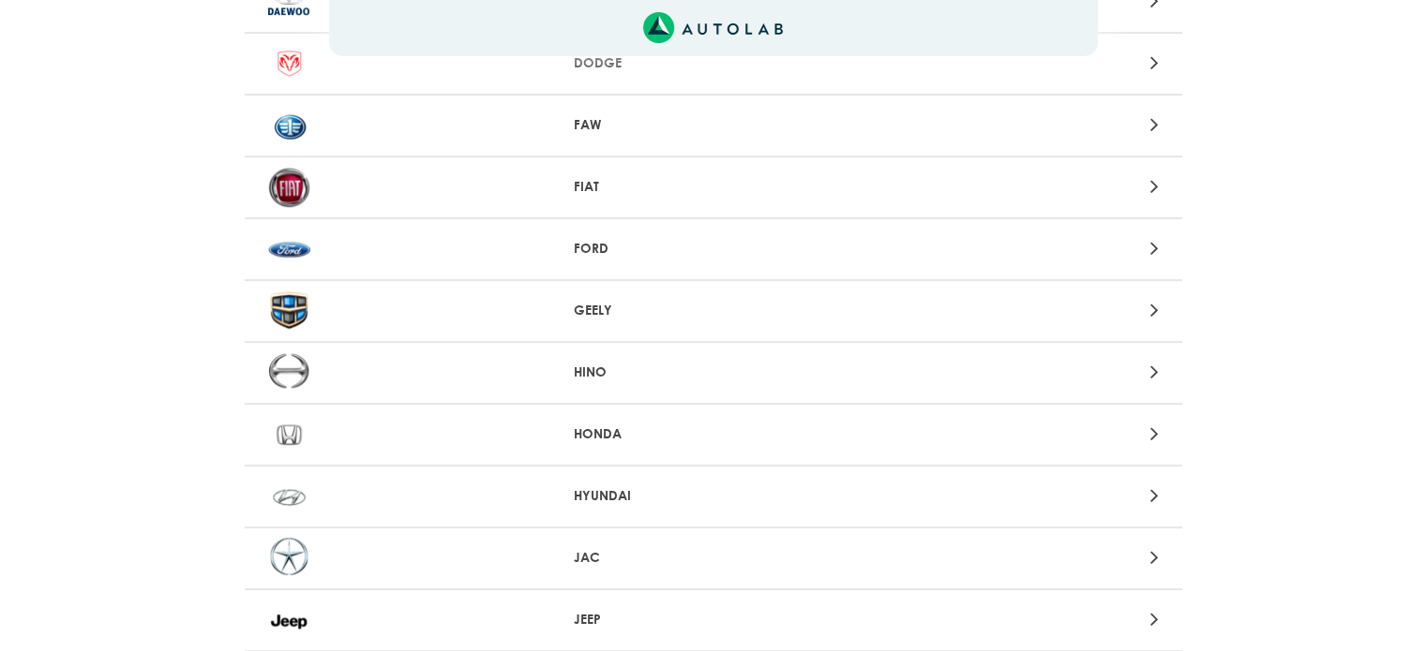
click at [722, 258] on div "FORD" at bounding box center [713, 250] width 937 height 62
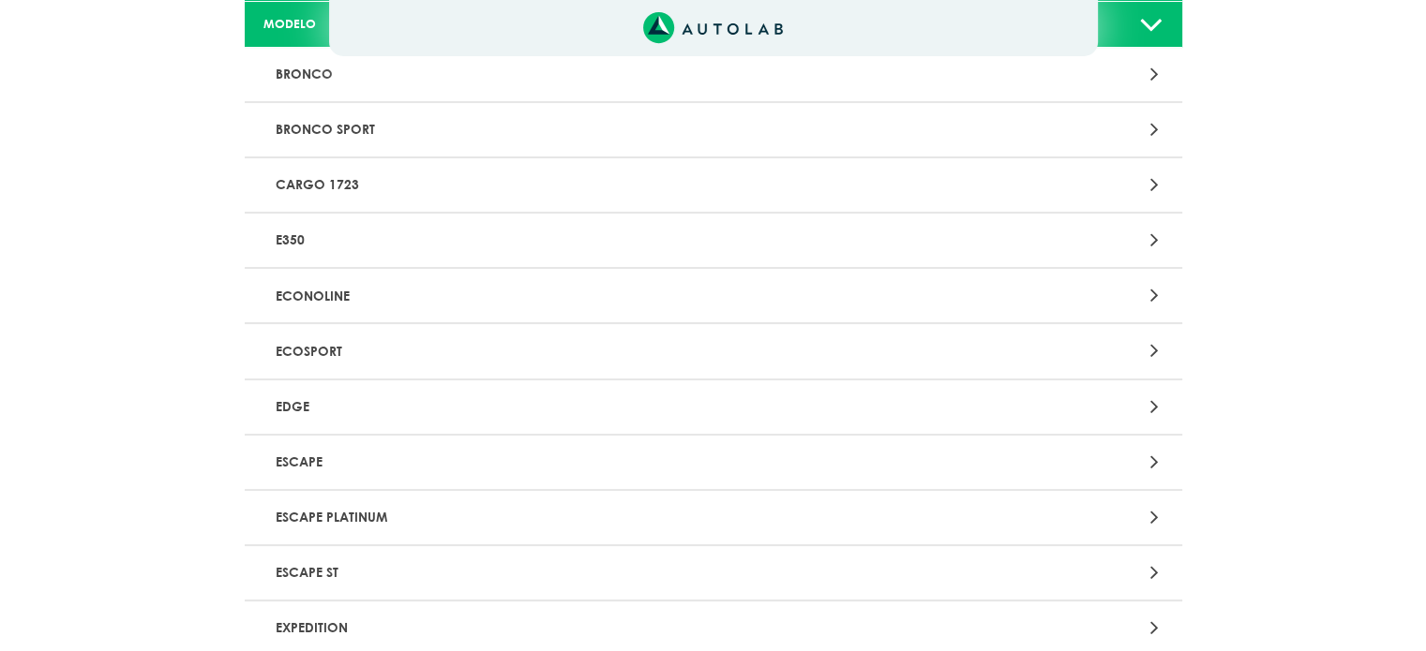
scroll to position [375, 0]
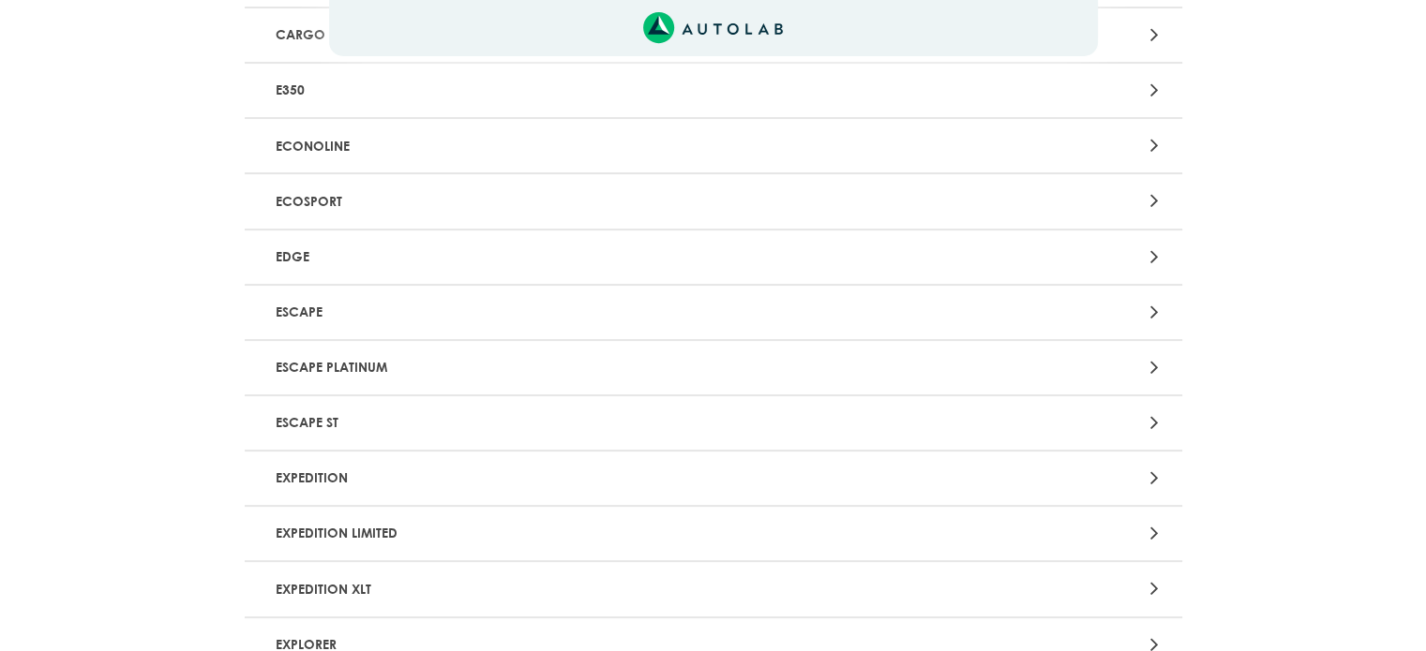
click at [354, 200] on p "ECOSPORT" at bounding box center [560, 201] width 584 height 35
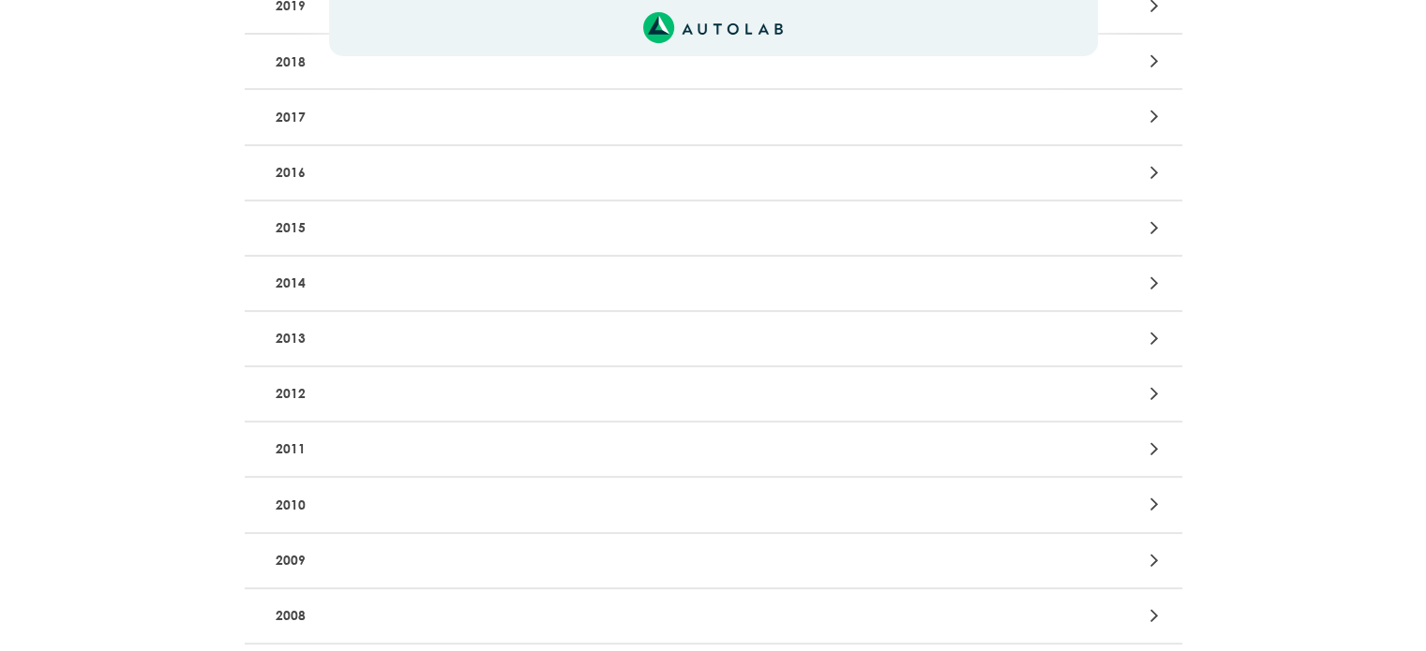
scroll to position [562, 0]
click at [364, 220] on p "2014" at bounding box center [560, 226] width 584 height 35
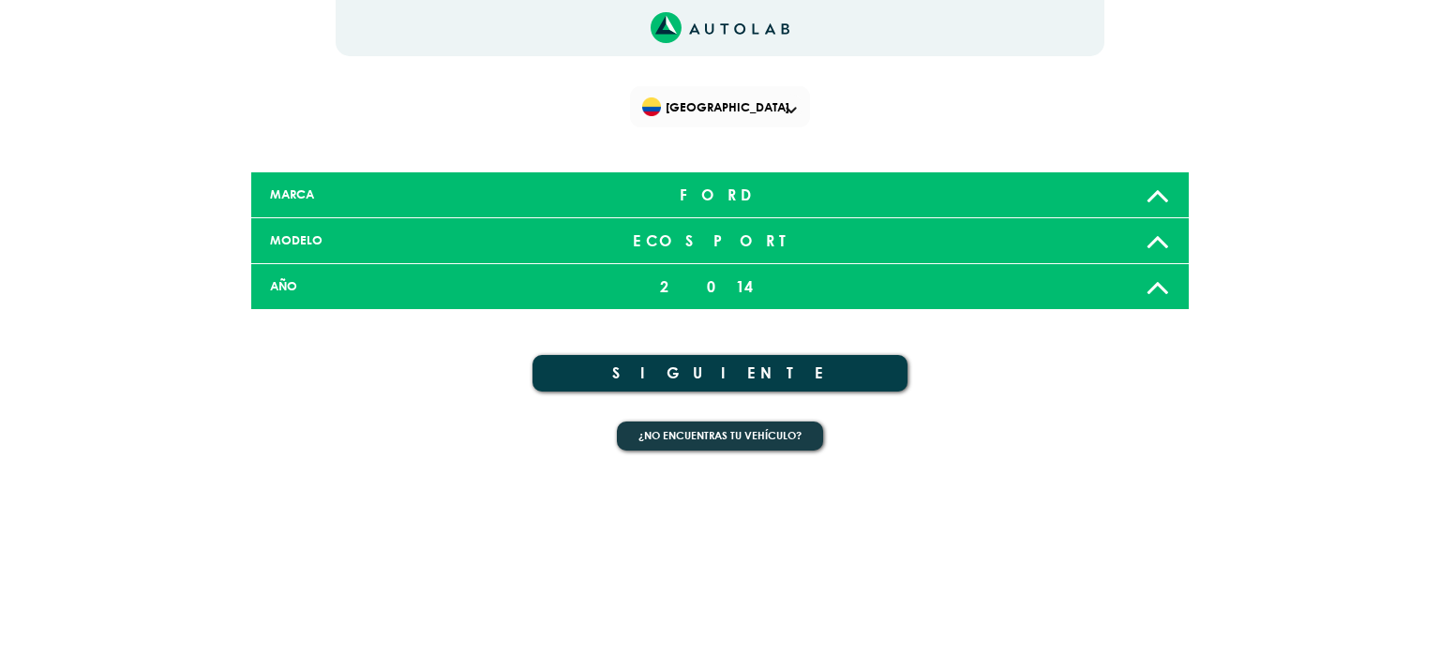
click at [742, 374] on button "SIGUIENTE" at bounding box center [719, 373] width 375 height 37
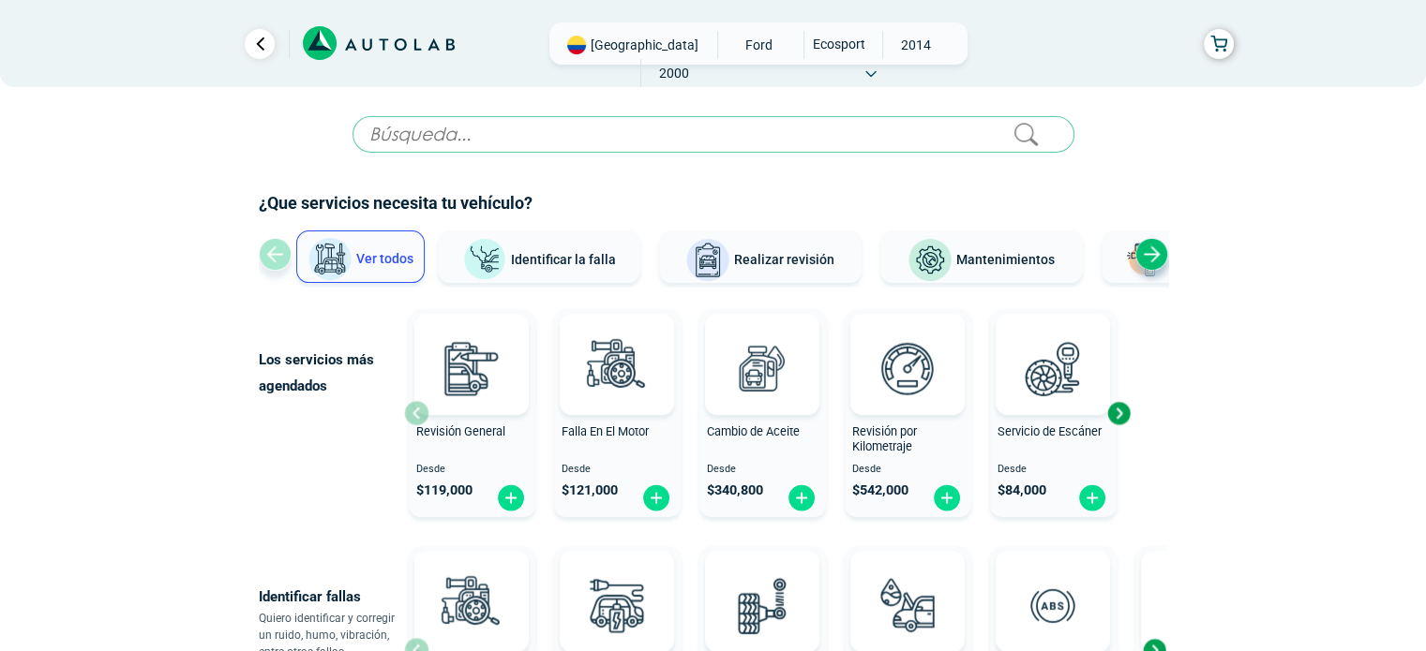
click at [463, 417] on div "Revisión General Desde $ 119,000" at bounding box center [472, 414] width 127 height 200
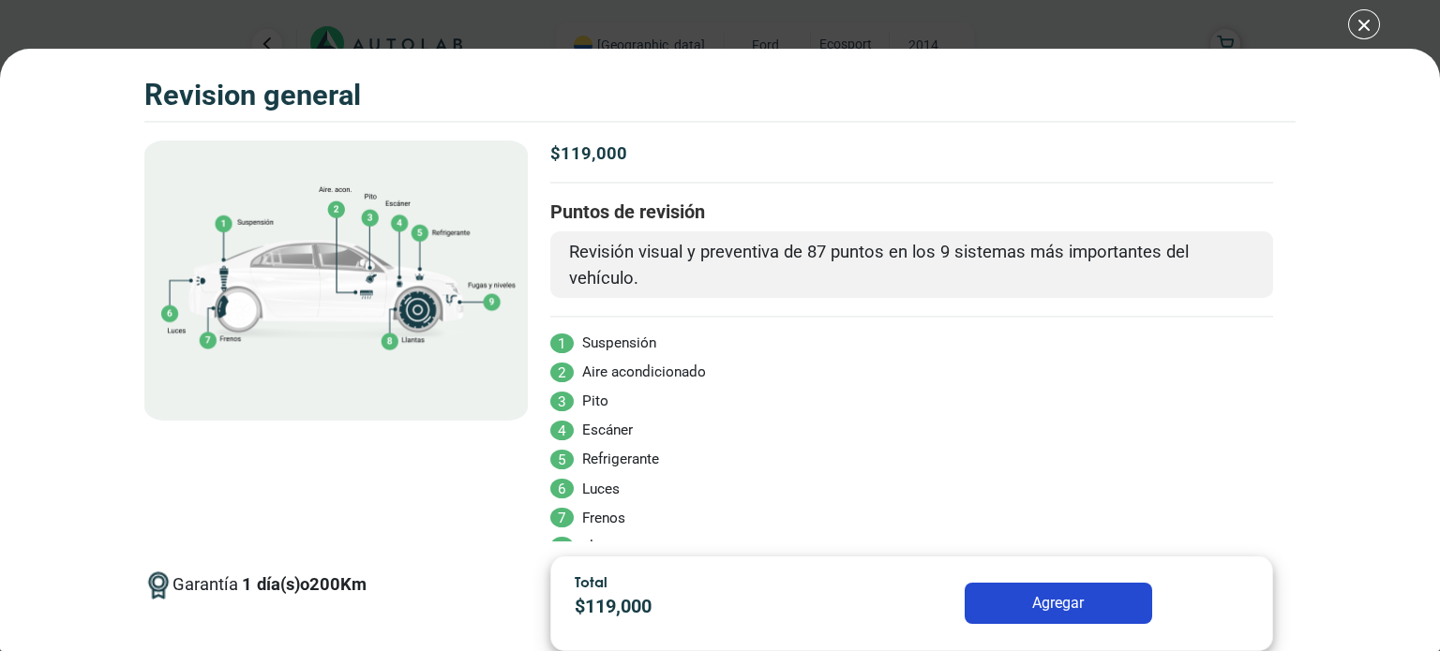
scroll to position [82, 0]
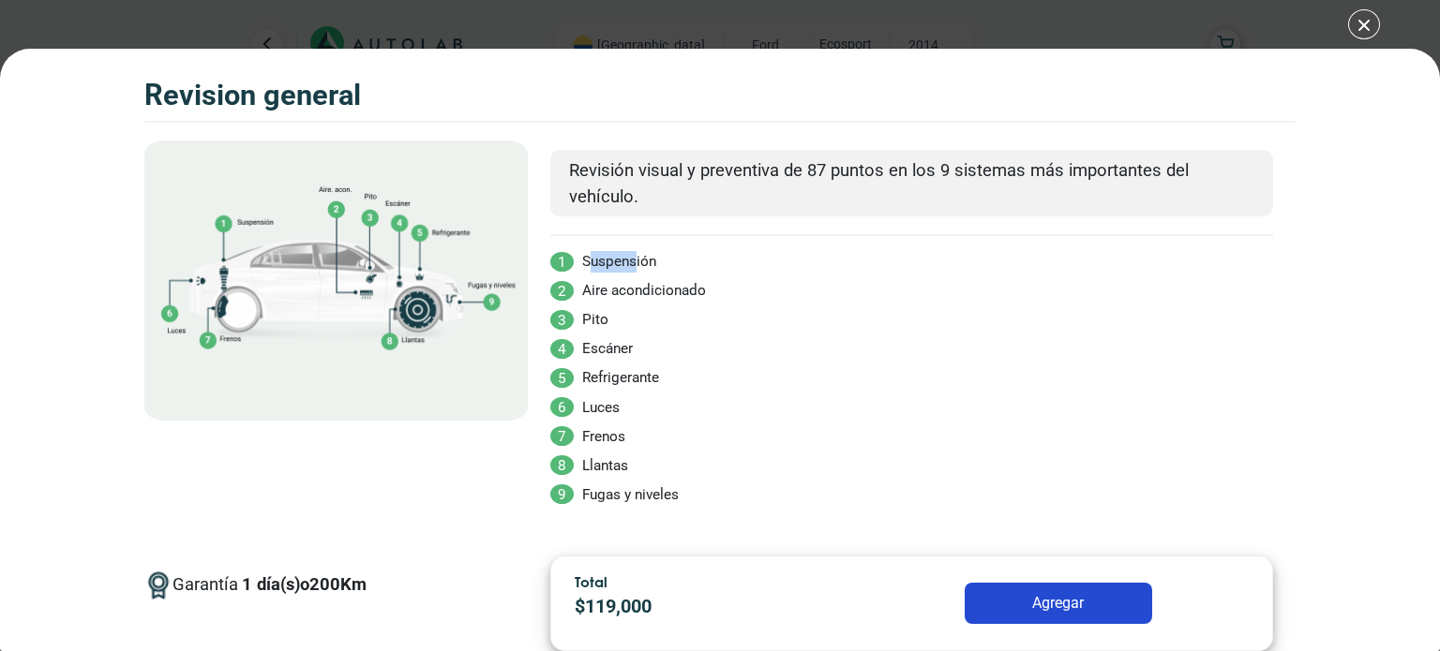
drag, startPoint x: 590, startPoint y: 262, endPoint x: 634, endPoint y: 267, distance: 44.3
click at [634, 267] on li "1 Suspensión" at bounding box center [911, 262] width 723 height 22
drag, startPoint x: 589, startPoint y: 291, endPoint x: 671, endPoint y: 291, distance: 82.5
click at [671, 291] on li "2 Aire acondicionado" at bounding box center [911, 291] width 723 height 22
drag, startPoint x: 587, startPoint y: 317, endPoint x: 602, endPoint y: 318, distance: 15.0
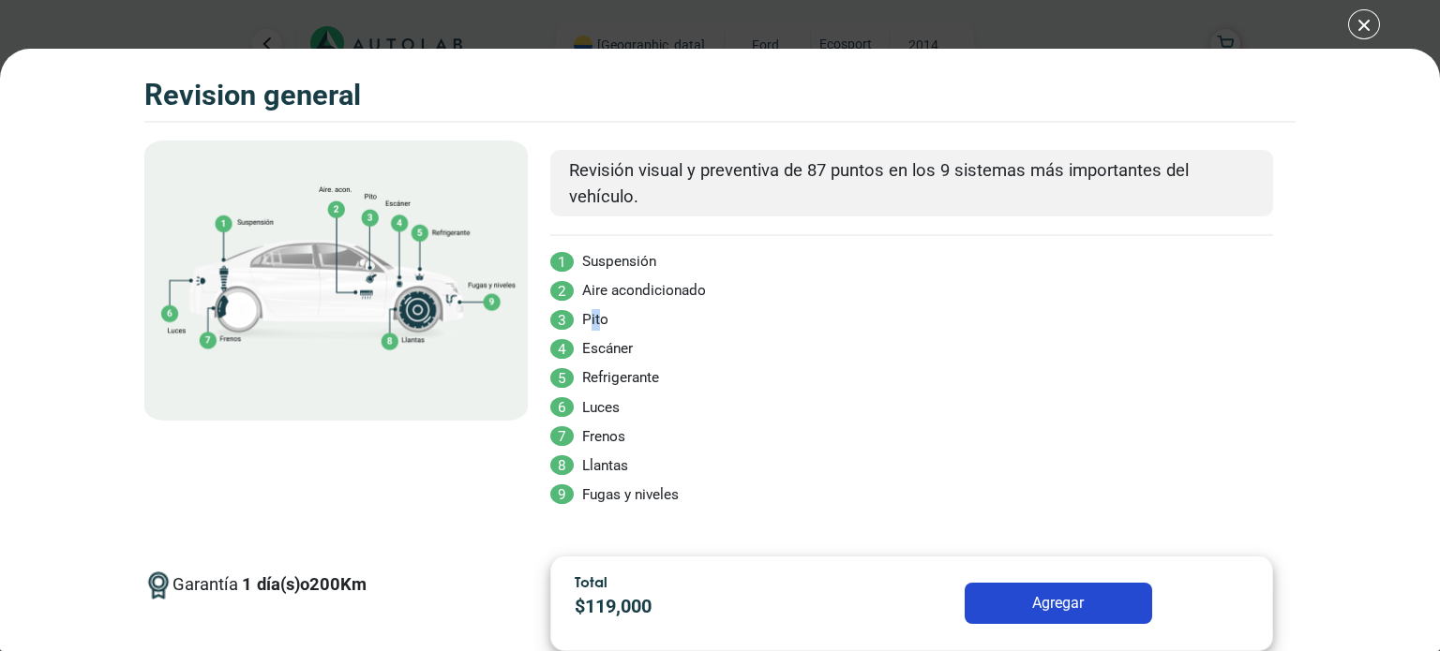
click at [602, 318] on li "3 Pito" at bounding box center [911, 320] width 723 height 22
drag, startPoint x: 595, startPoint y: 351, endPoint x: 627, endPoint y: 348, distance: 32.1
click at [627, 348] on li "4 Escáner" at bounding box center [911, 349] width 723 height 22
drag, startPoint x: 586, startPoint y: 380, endPoint x: 678, endPoint y: 386, distance: 92.1
click at [674, 386] on li "5 Refrigerante" at bounding box center [911, 378] width 723 height 22
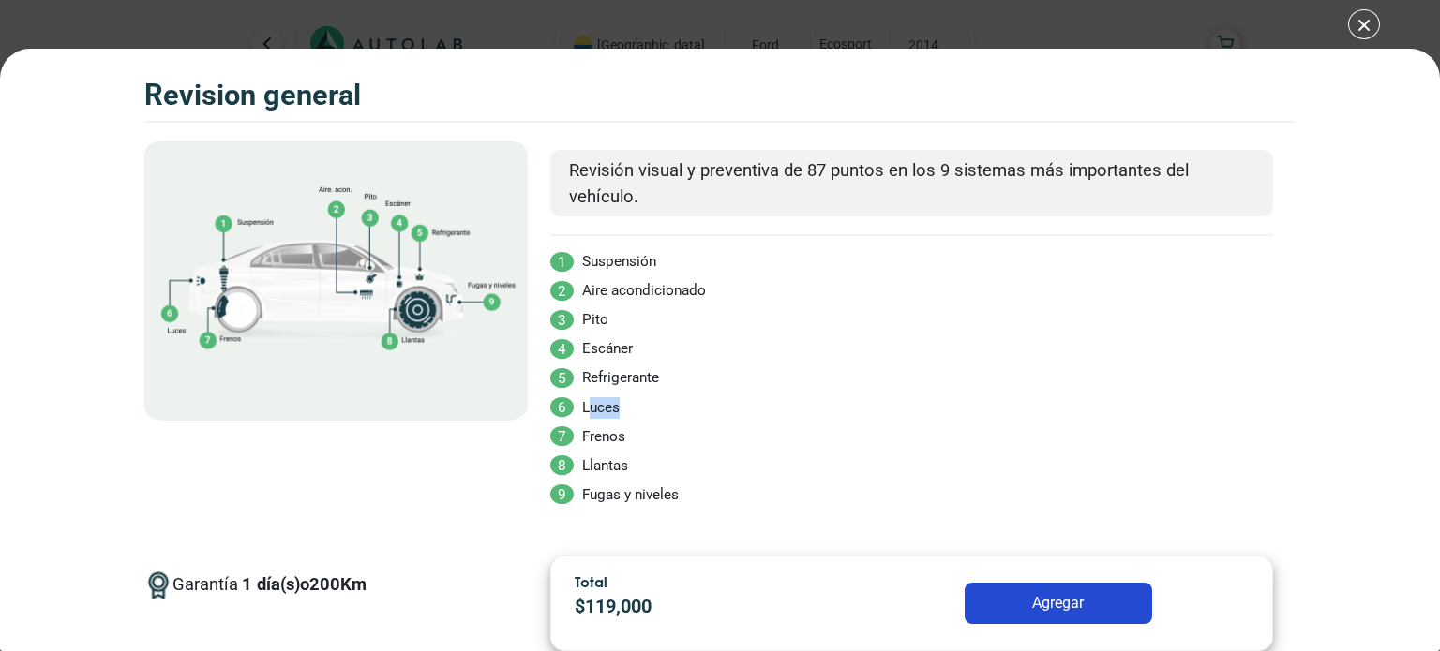
drag, startPoint x: 589, startPoint y: 407, endPoint x: 635, endPoint y: 409, distance: 46.0
click at [635, 409] on li "6 Luces" at bounding box center [911, 408] width 723 height 22
drag, startPoint x: 592, startPoint y: 441, endPoint x: 639, endPoint y: 450, distance: 47.8
click at [629, 438] on li "7 Frenos" at bounding box center [911, 437] width 723 height 22
drag, startPoint x: 590, startPoint y: 467, endPoint x: 627, endPoint y: 456, distance: 38.2
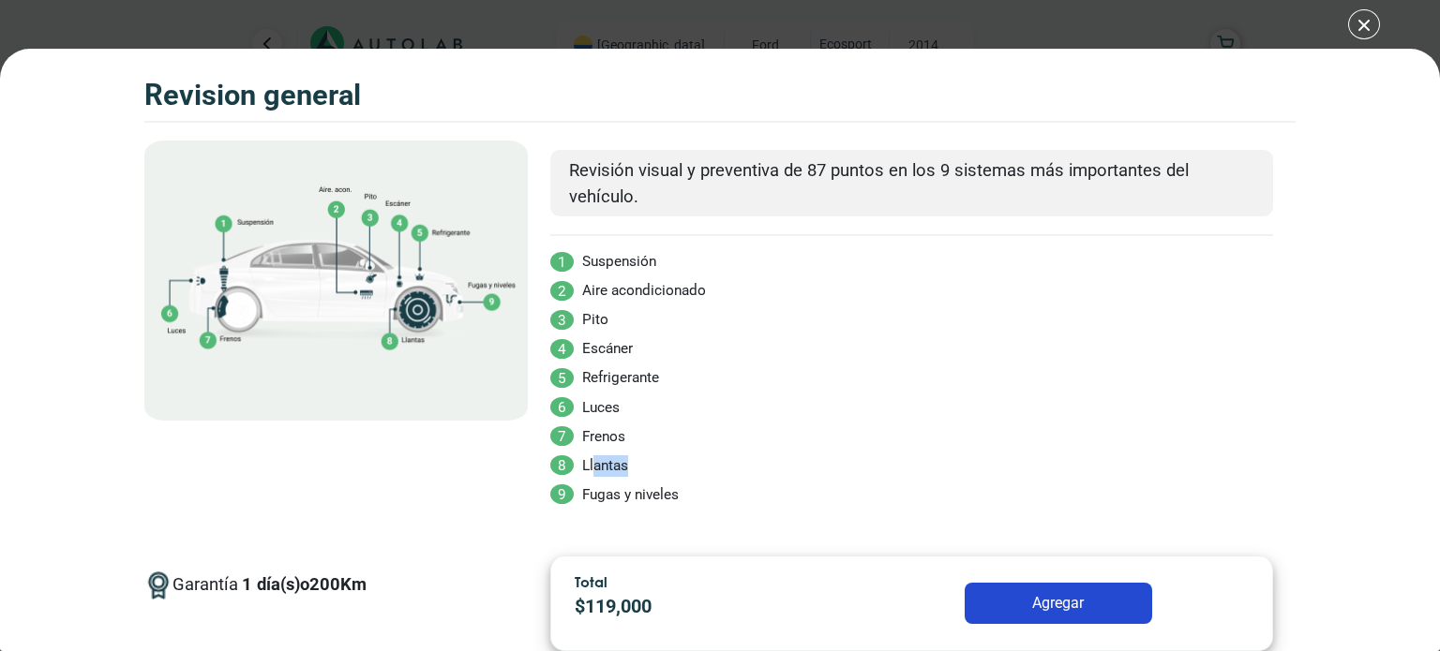
click at [626, 456] on li "8 Llantas" at bounding box center [911, 467] width 723 height 22
drag, startPoint x: 593, startPoint y: 488, endPoint x: 704, endPoint y: 489, distance: 110.6
click at [704, 489] on li "9 Fugas y niveles" at bounding box center [911, 496] width 723 height 22
click at [787, 461] on li "8 Llantas" at bounding box center [911, 467] width 723 height 22
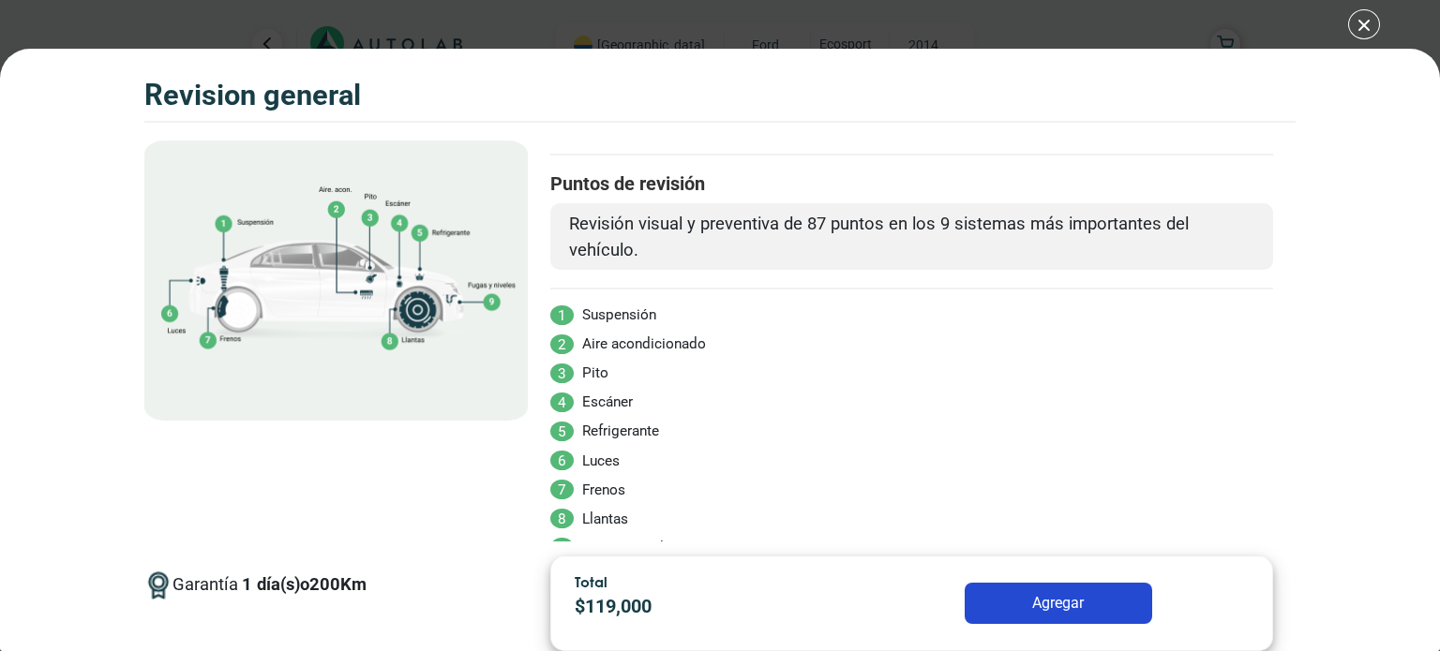
scroll to position [0, 0]
